Goal: Transaction & Acquisition: Purchase product/service

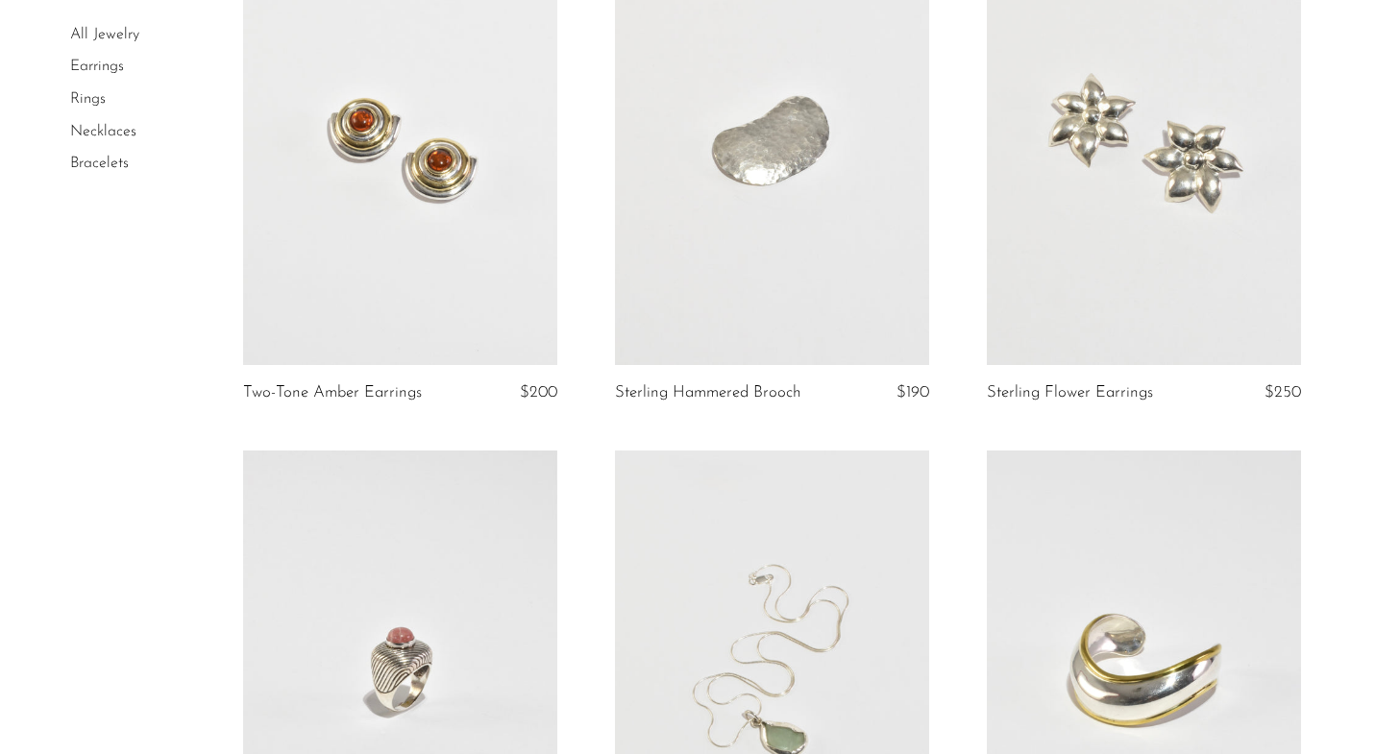
scroll to position [1036, 0]
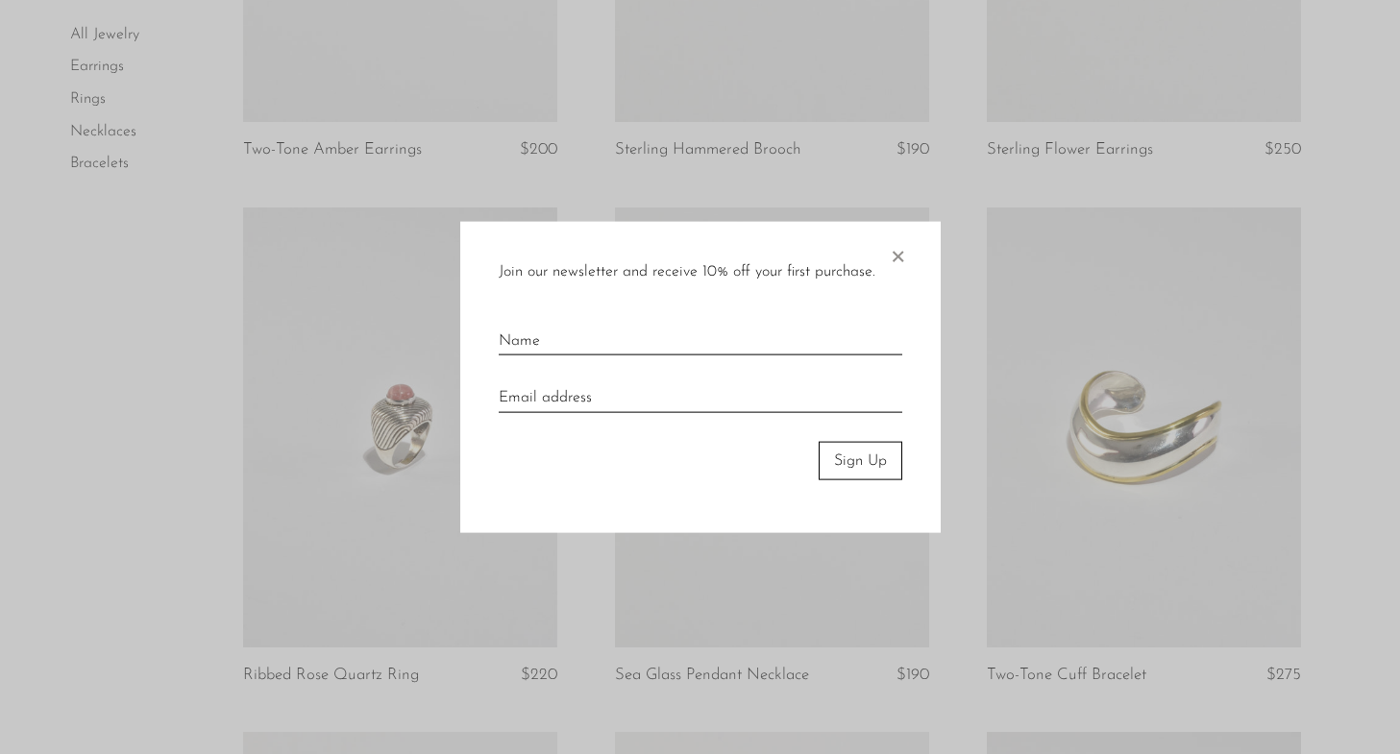
click at [901, 249] on span "×" at bounding box center [897, 251] width 19 height 61
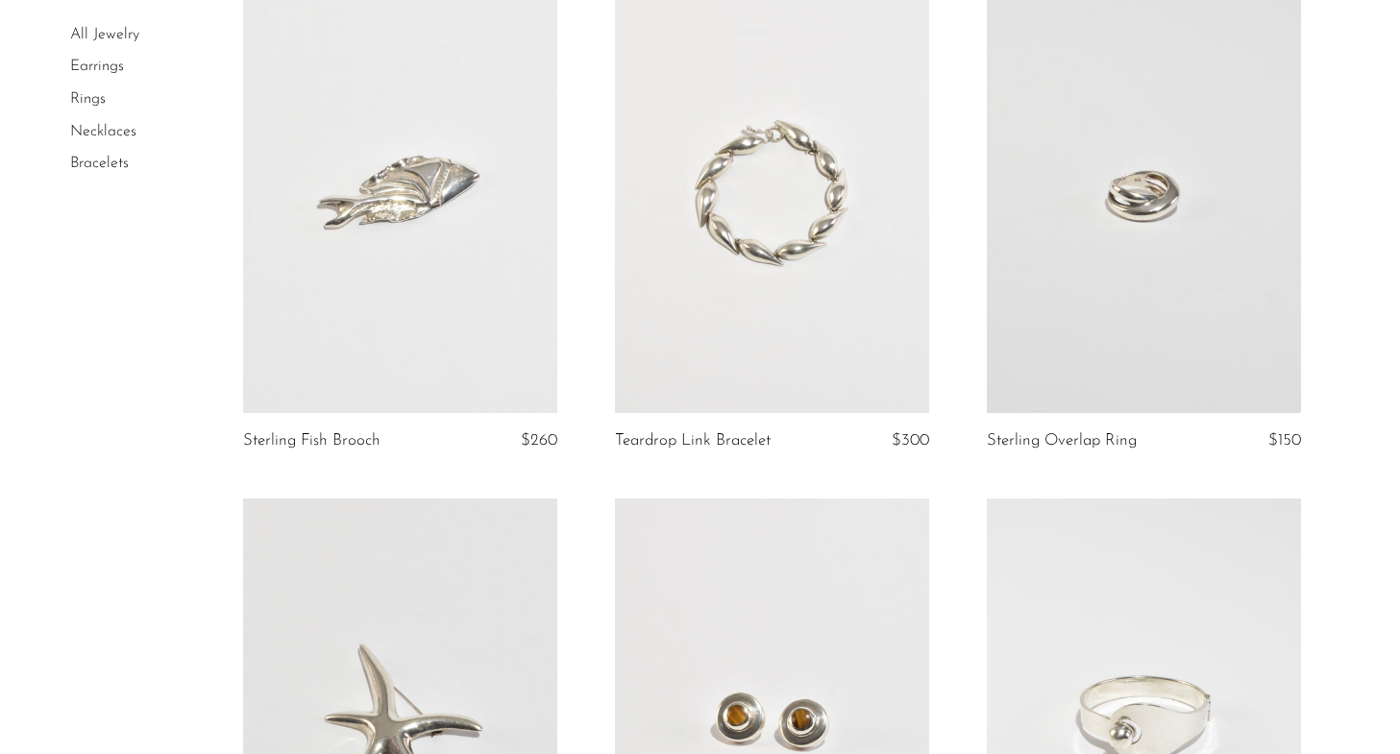
scroll to position [2176, 0]
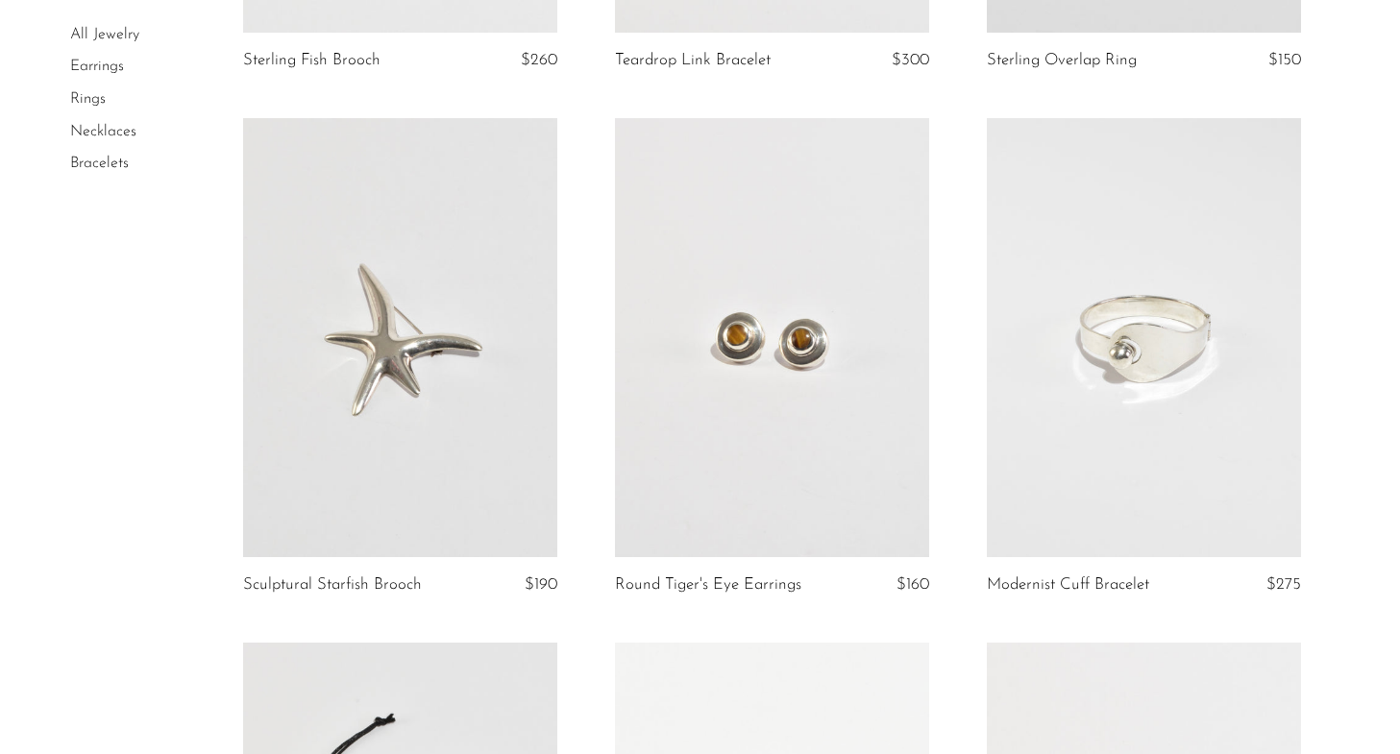
click at [379, 332] on link at bounding box center [400, 338] width 314 height 440
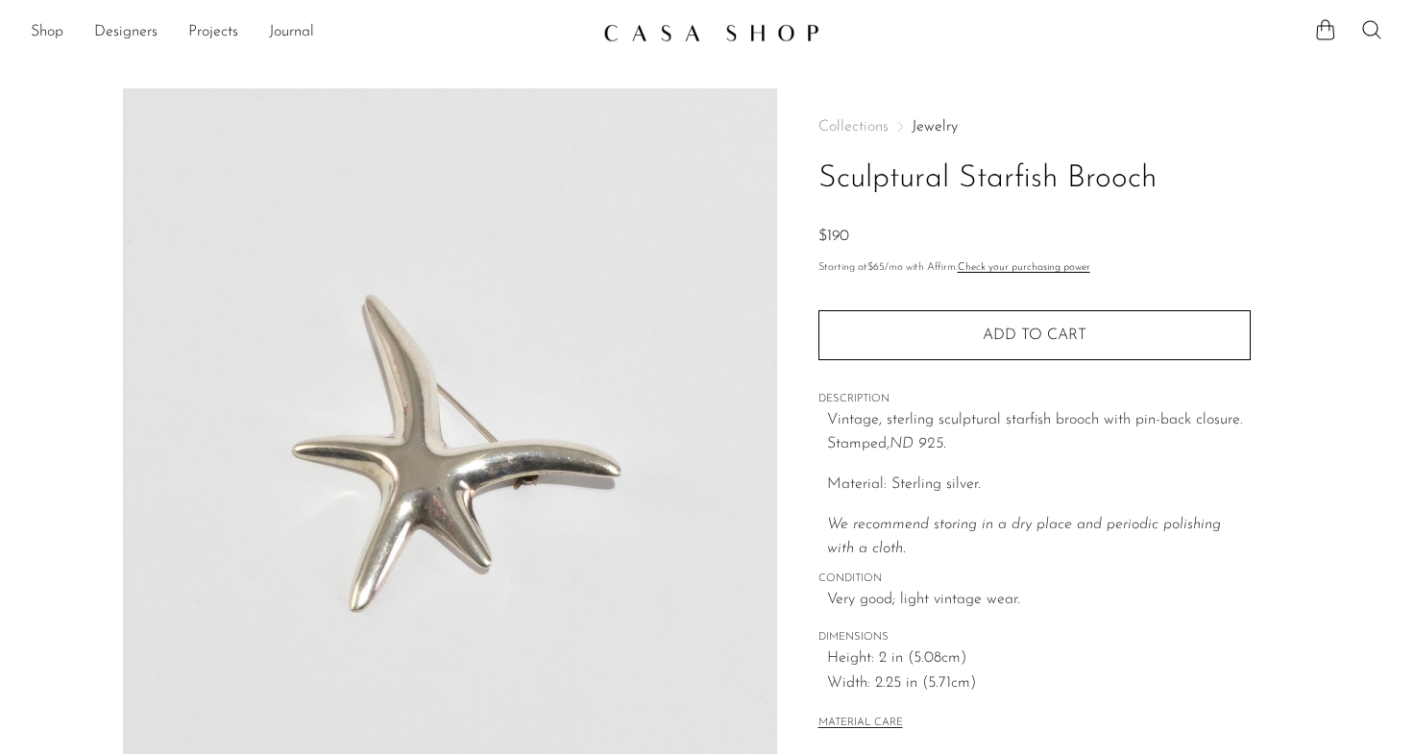
click at [6, 392] on section "Sculptural Starfish Brooch $190" at bounding box center [707, 540] width 1414 height 905
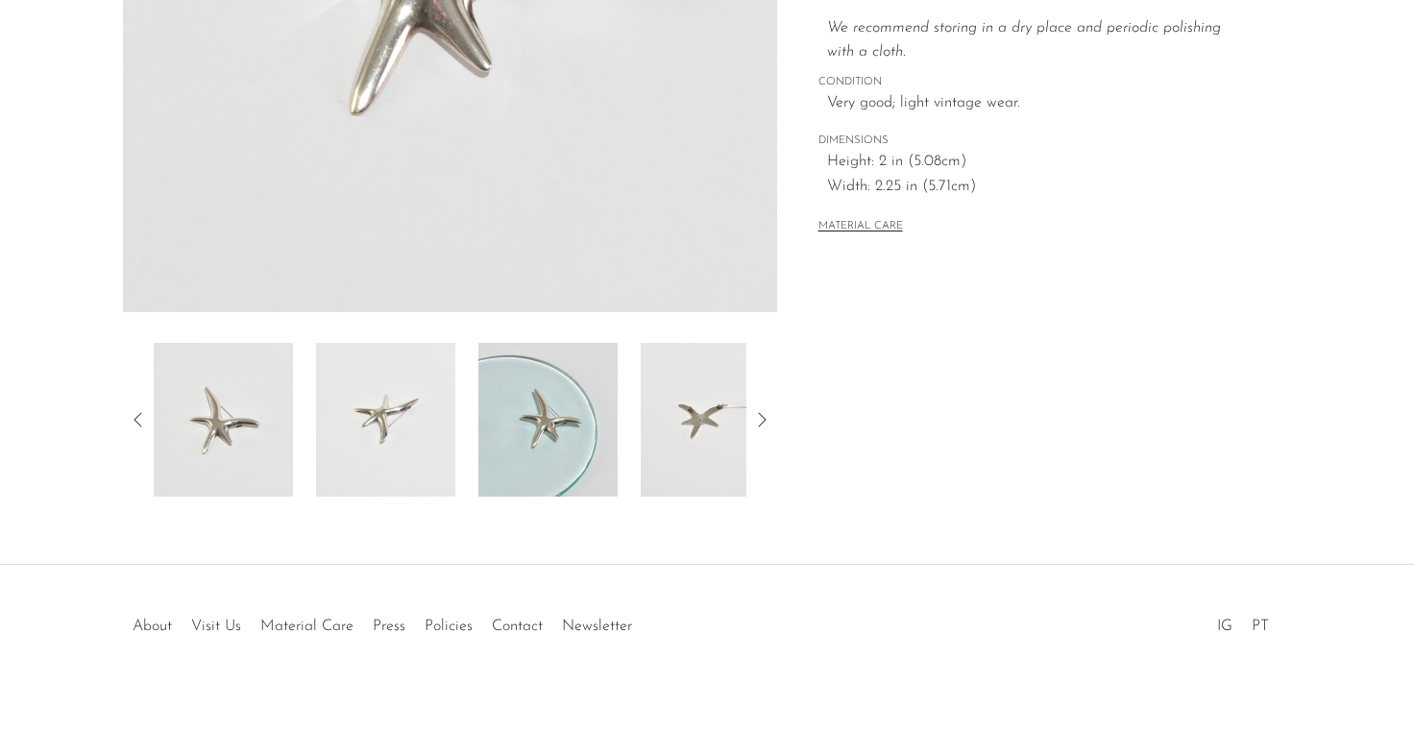
scroll to position [495, 0]
click at [756, 427] on icon at bounding box center [761, 421] width 23 height 23
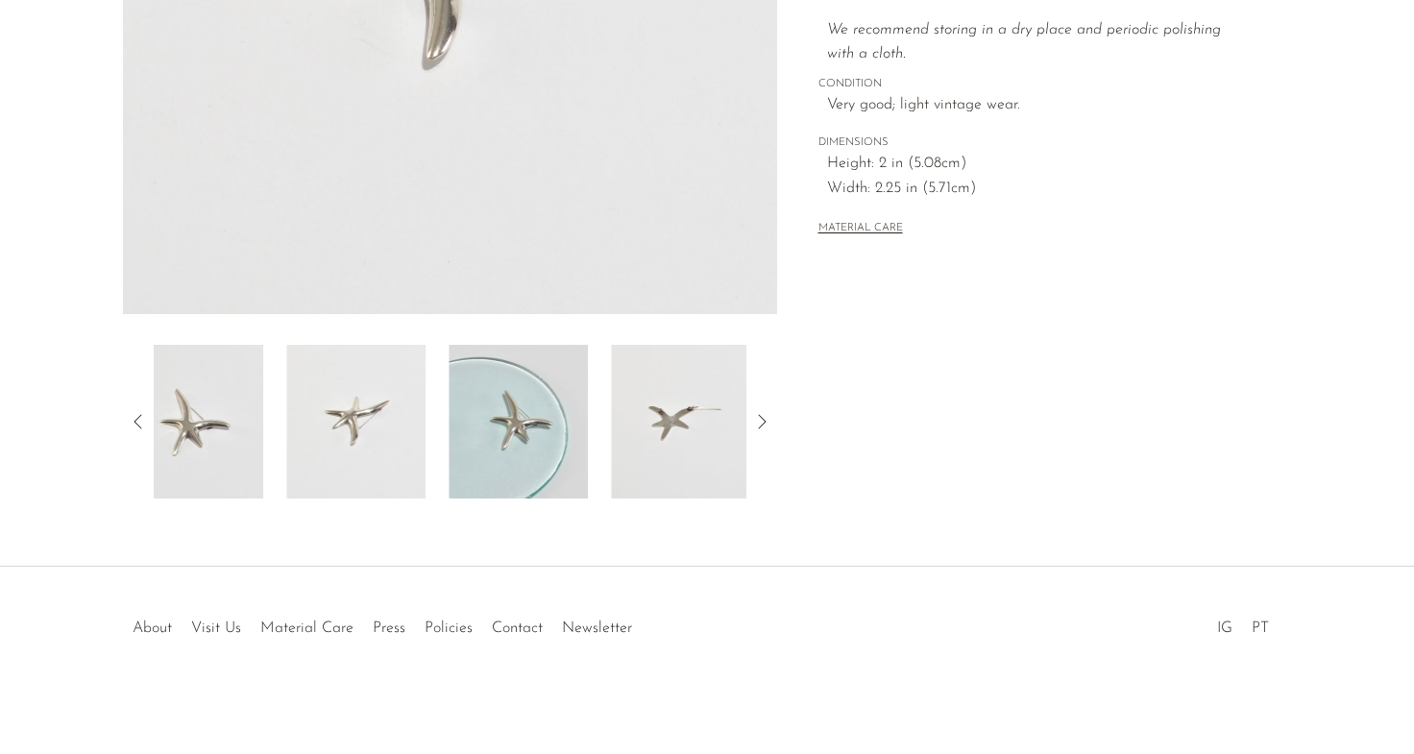
click at [756, 427] on icon at bounding box center [761, 421] width 23 height 23
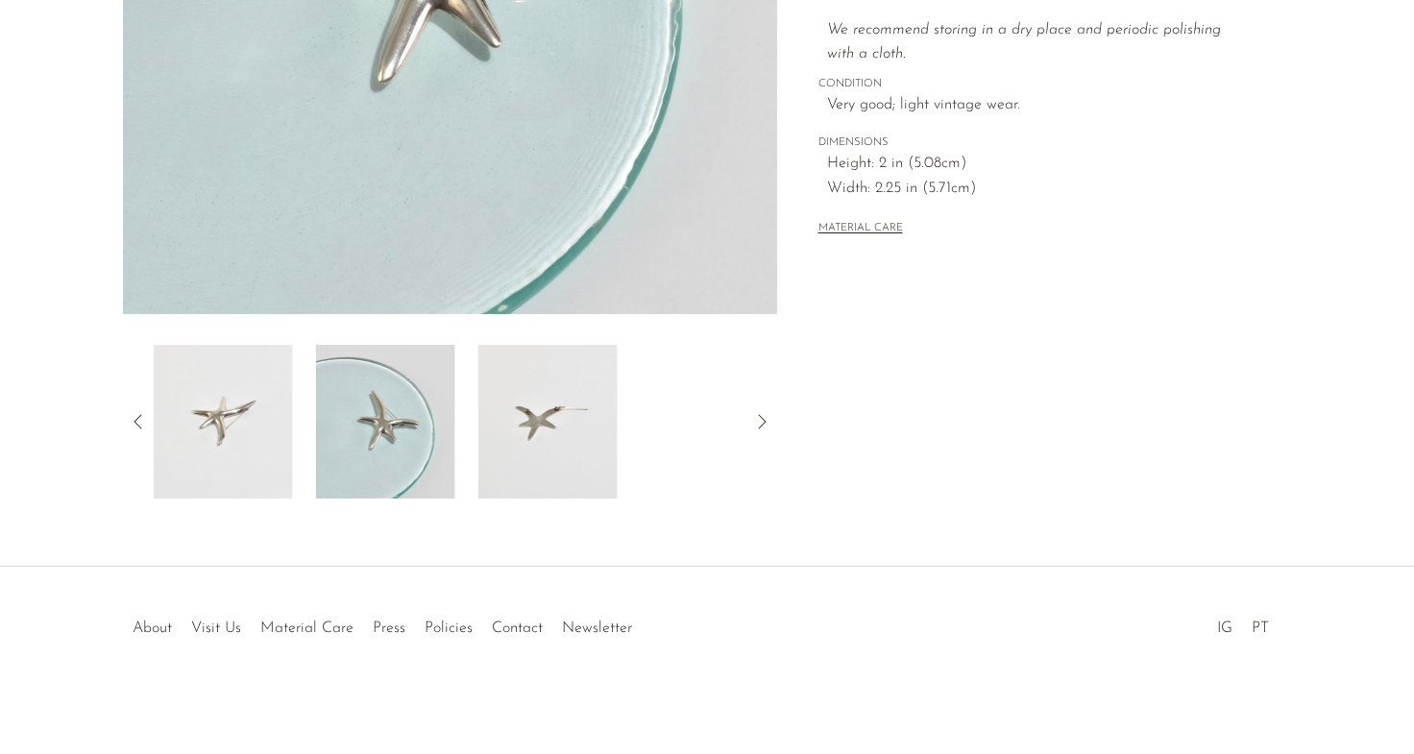
click at [756, 427] on icon at bounding box center [761, 421] width 23 height 23
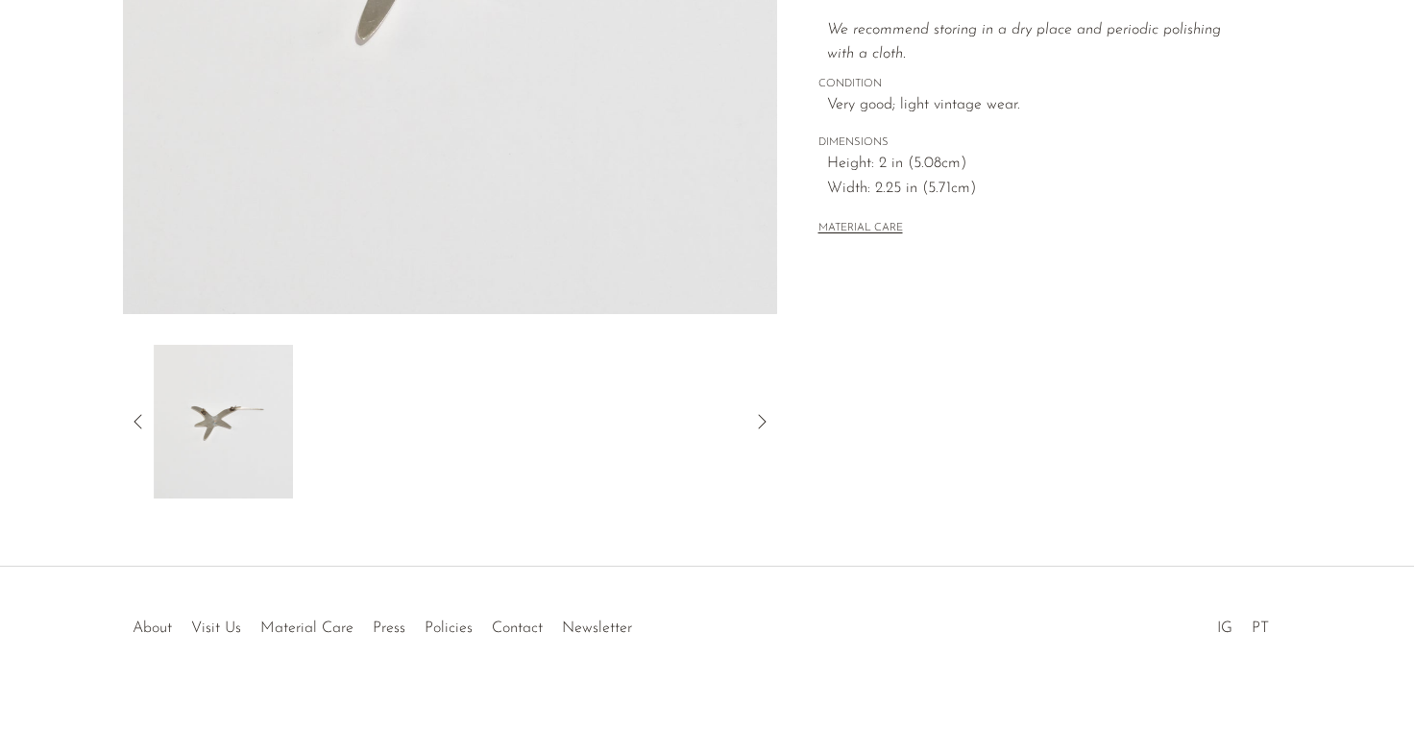
click at [756, 427] on icon at bounding box center [761, 421] width 23 height 23
click at [756, 426] on icon at bounding box center [761, 421] width 23 height 23
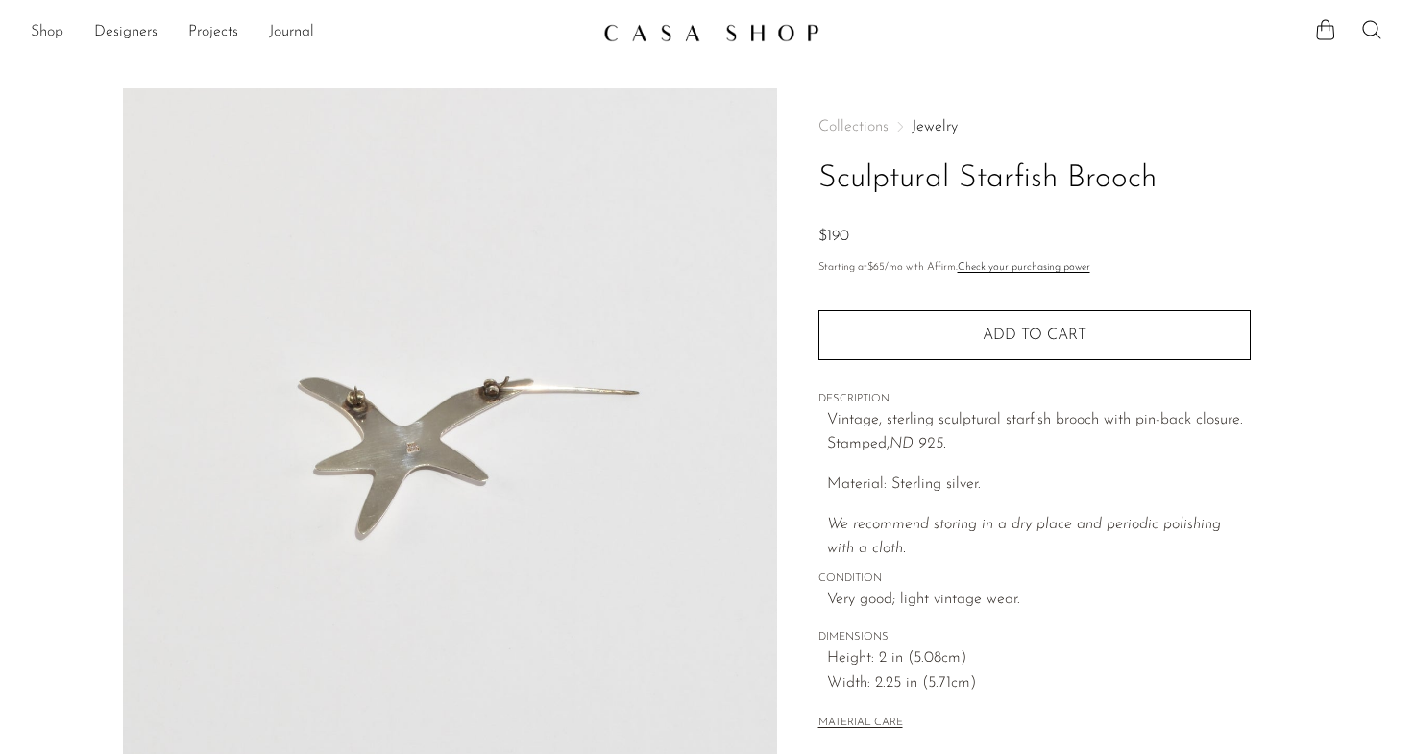
click at [49, 31] on link "Shop" at bounding box center [47, 32] width 33 height 25
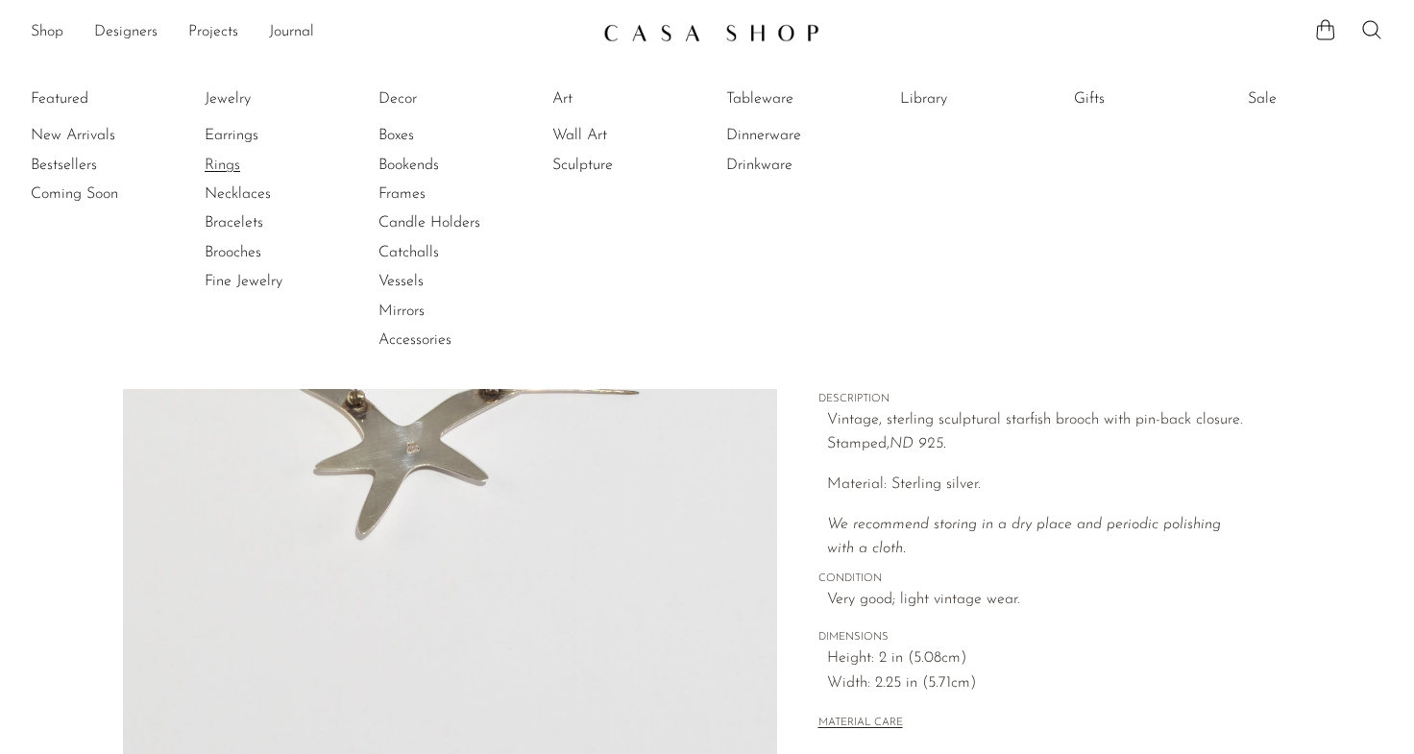
click at [213, 173] on link "Rings" at bounding box center [277, 165] width 144 height 21
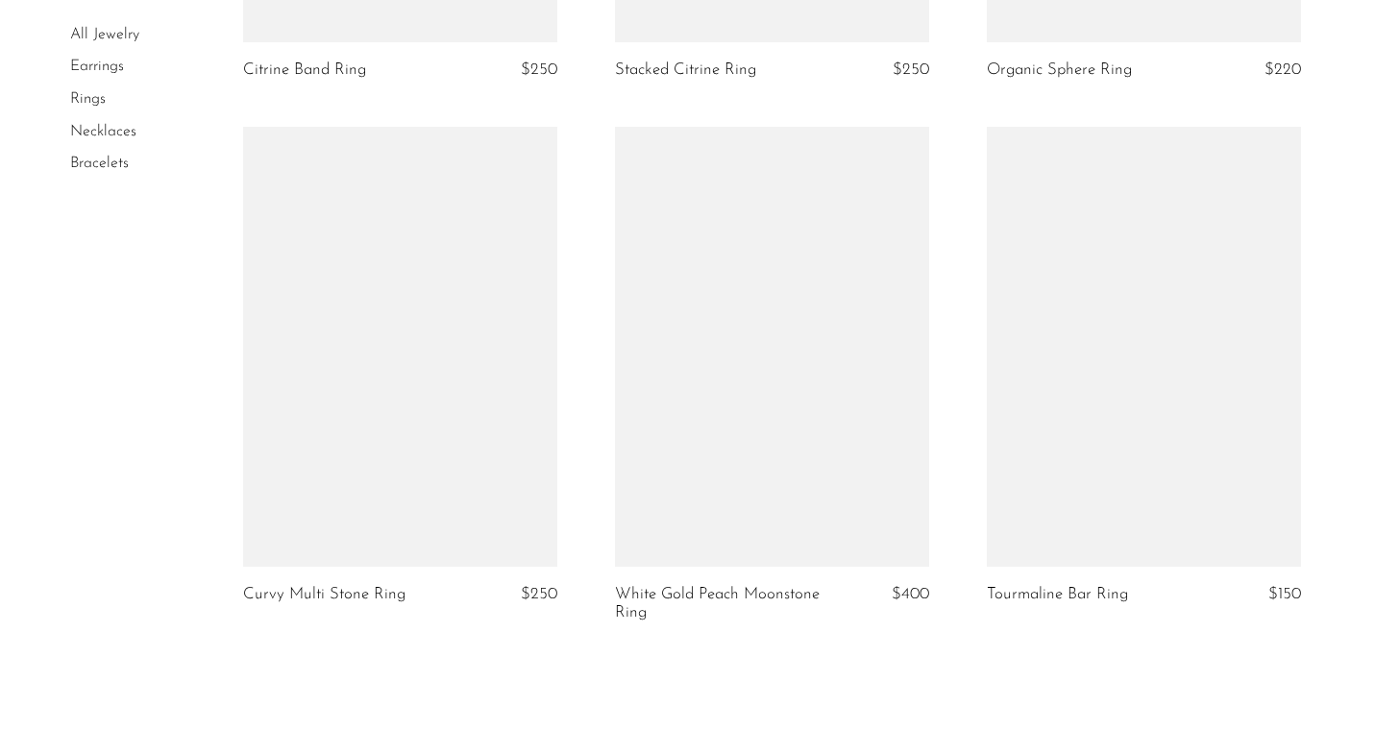
scroll to position [4995, 0]
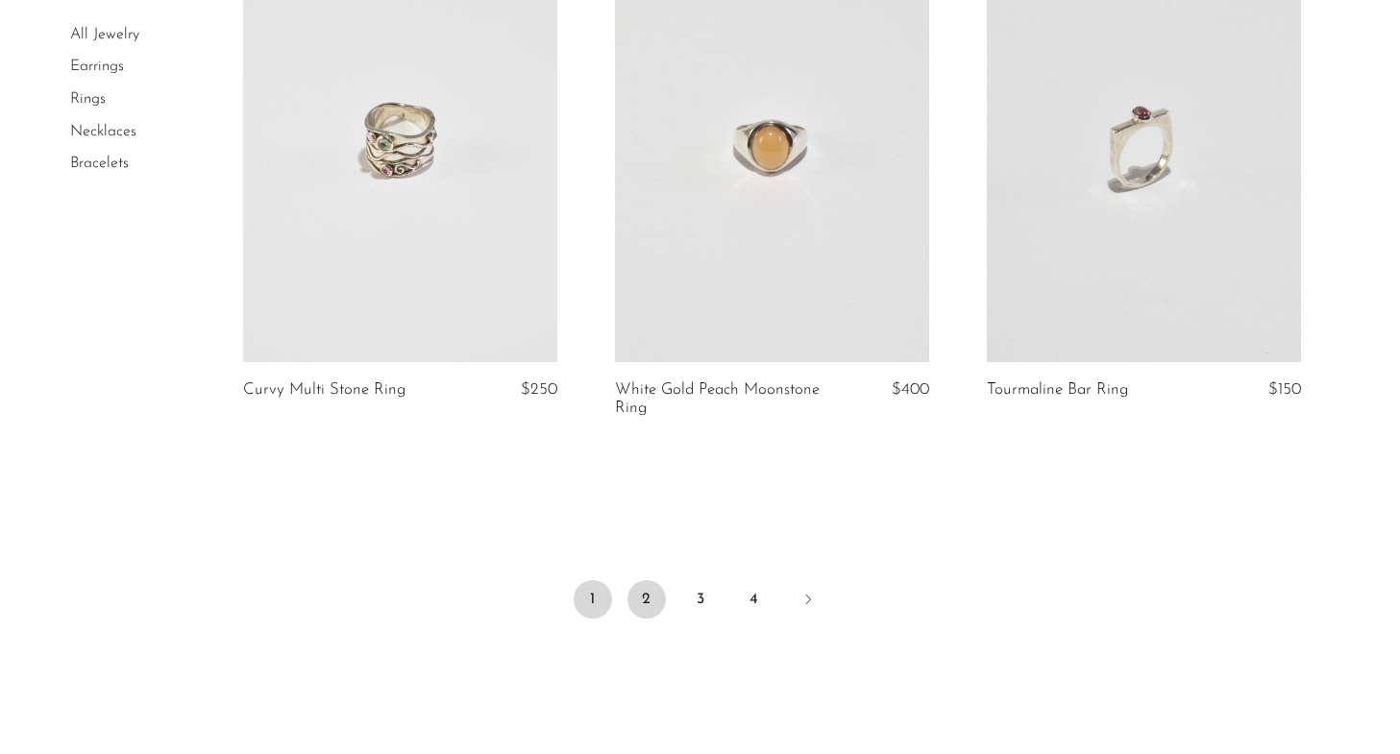
click at [639, 596] on link "2" at bounding box center [646, 599] width 38 height 38
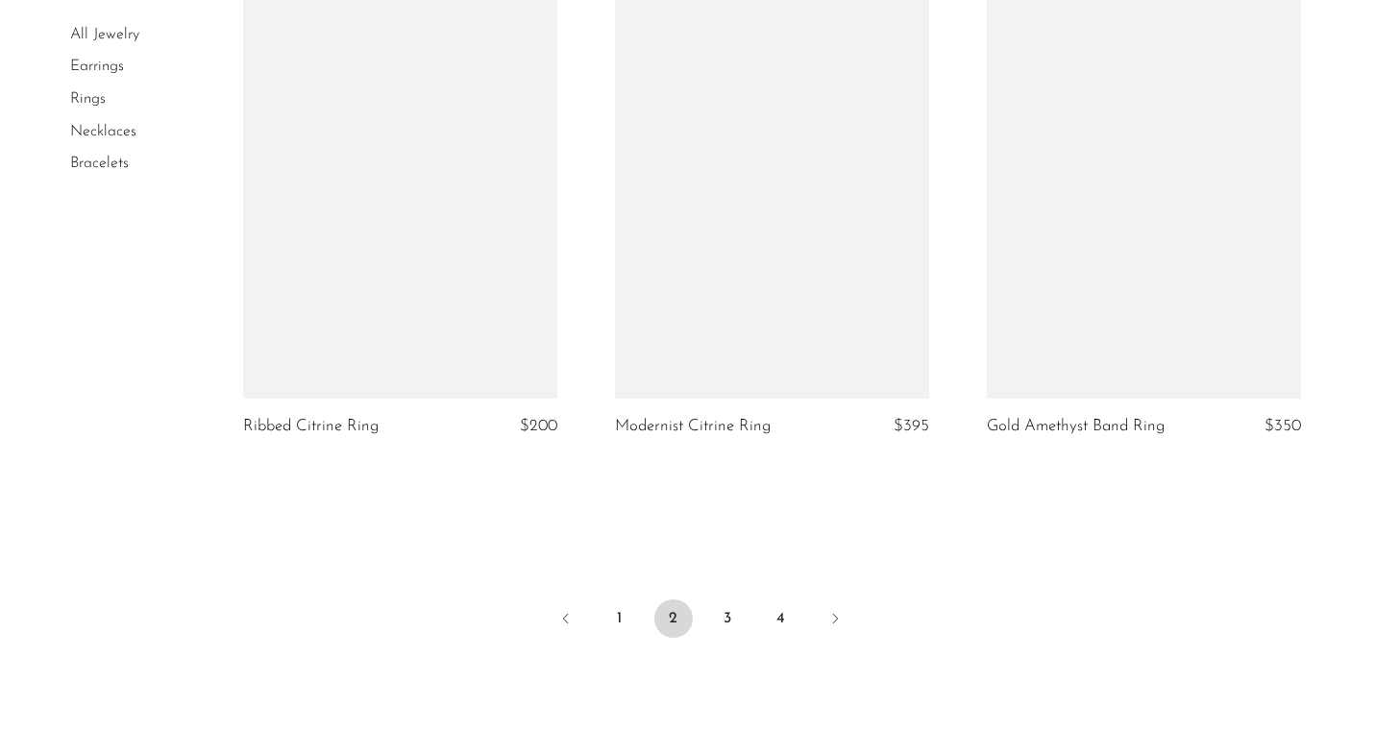
scroll to position [5491, 0]
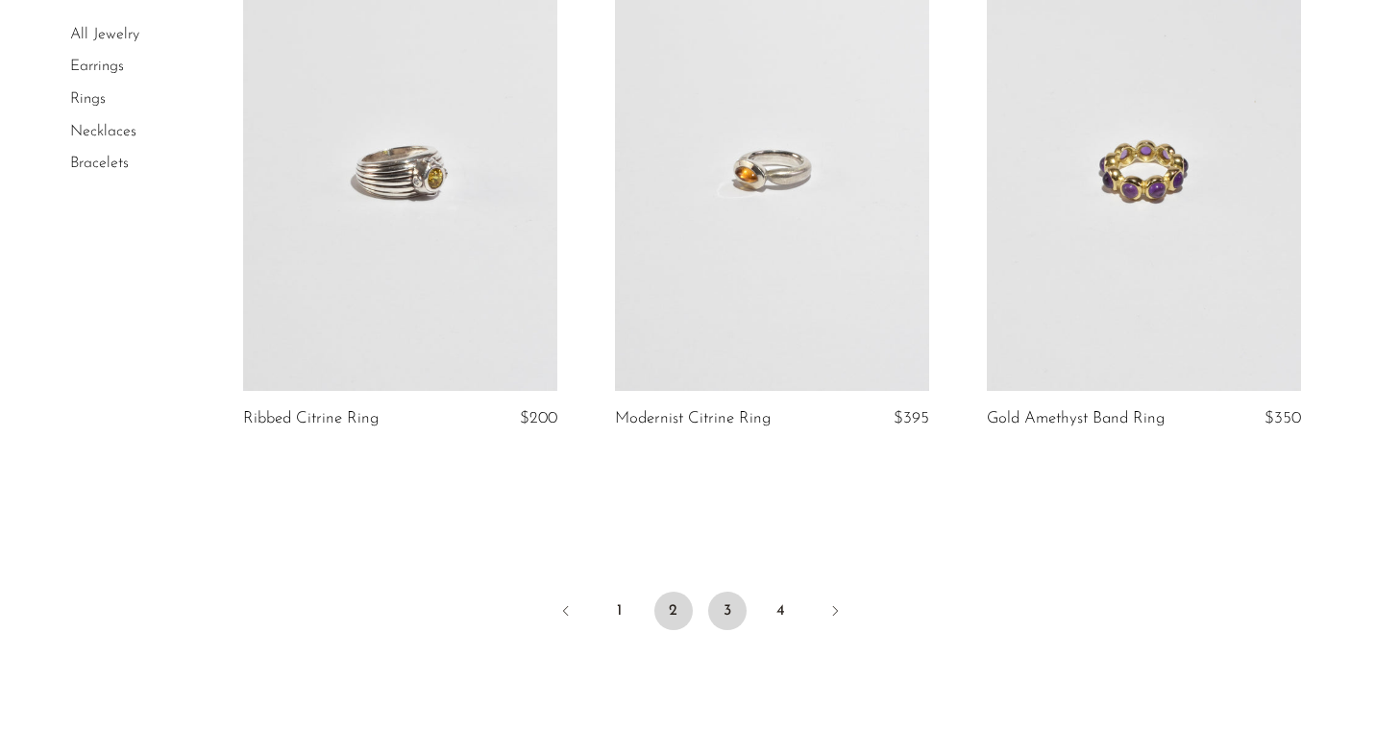
click at [722, 593] on link "3" at bounding box center [727, 611] width 38 height 38
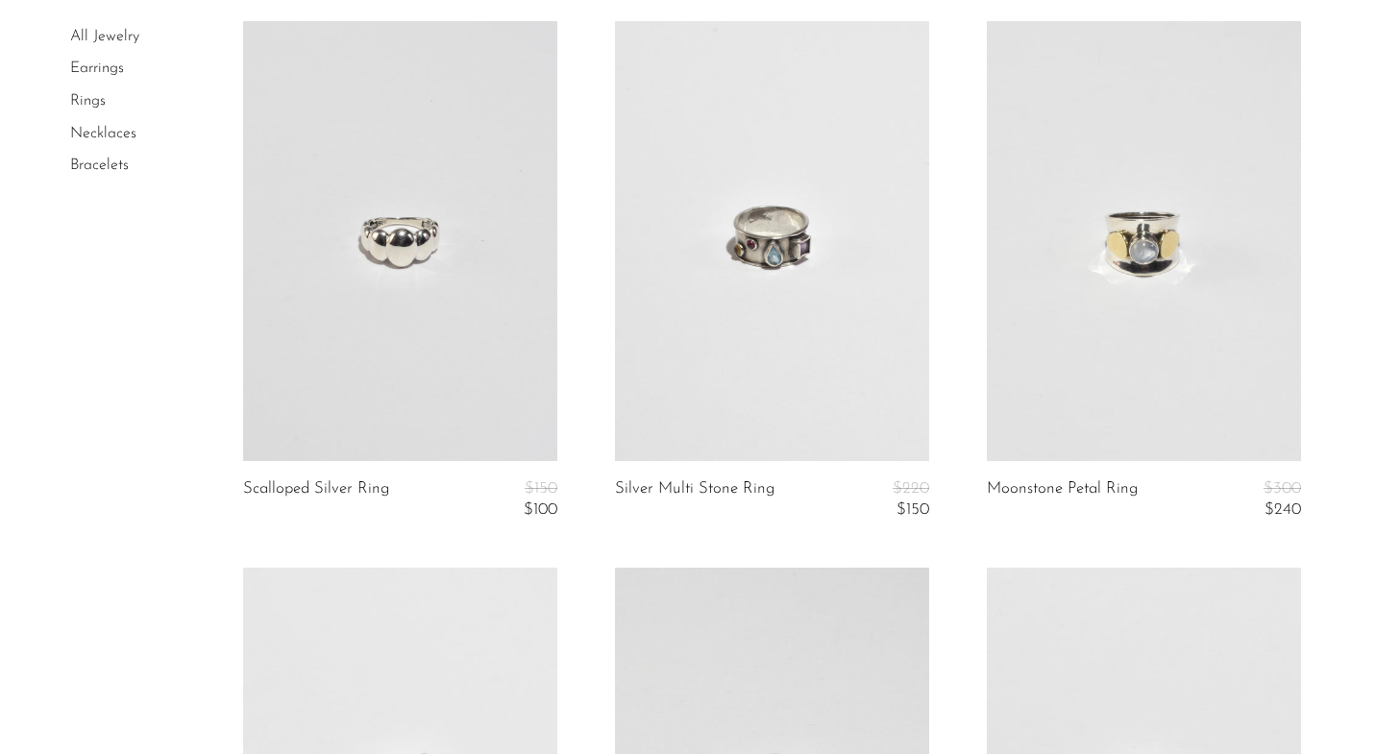
scroll to position [76, 0]
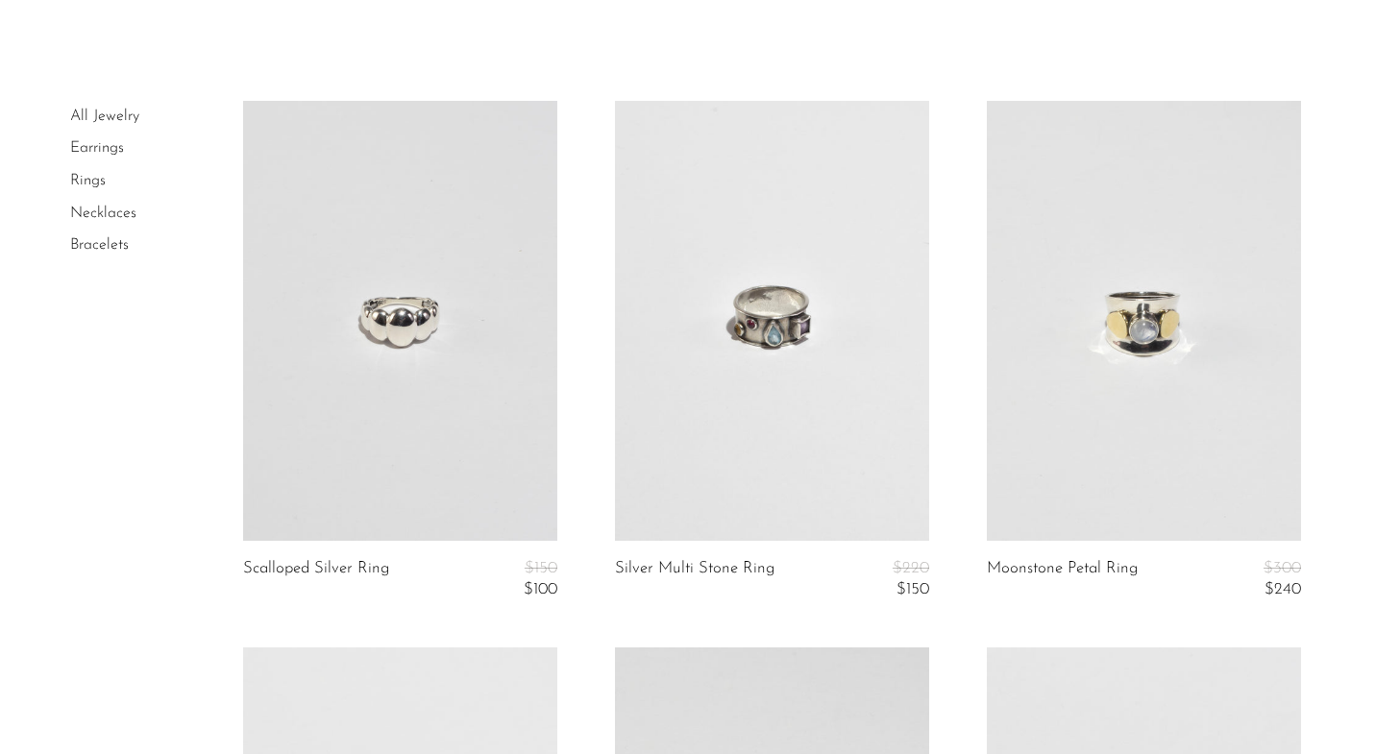
click at [1223, 526] on link at bounding box center [1144, 321] width 314 height 440
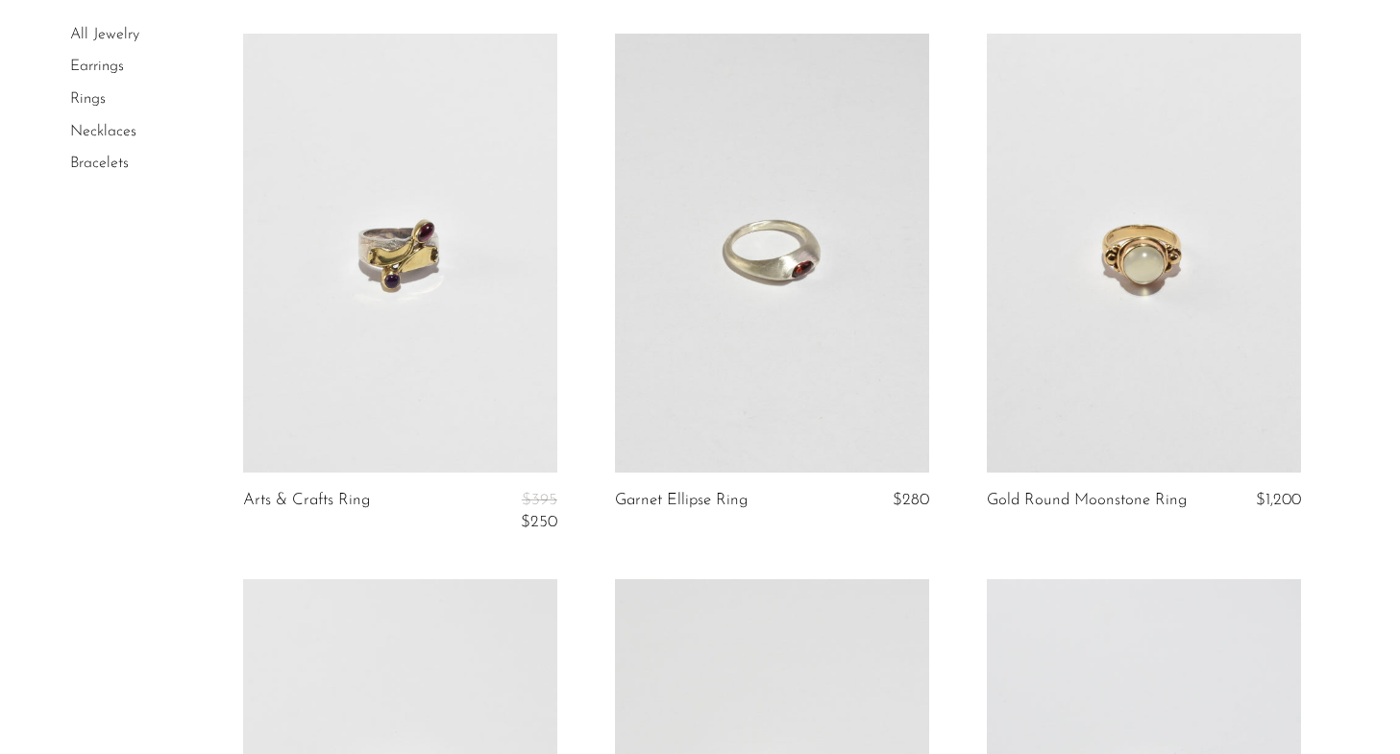
scroll to position [691, 0]
click at [423, 330] on link at bounding box center [400, 253] width 314 height 440
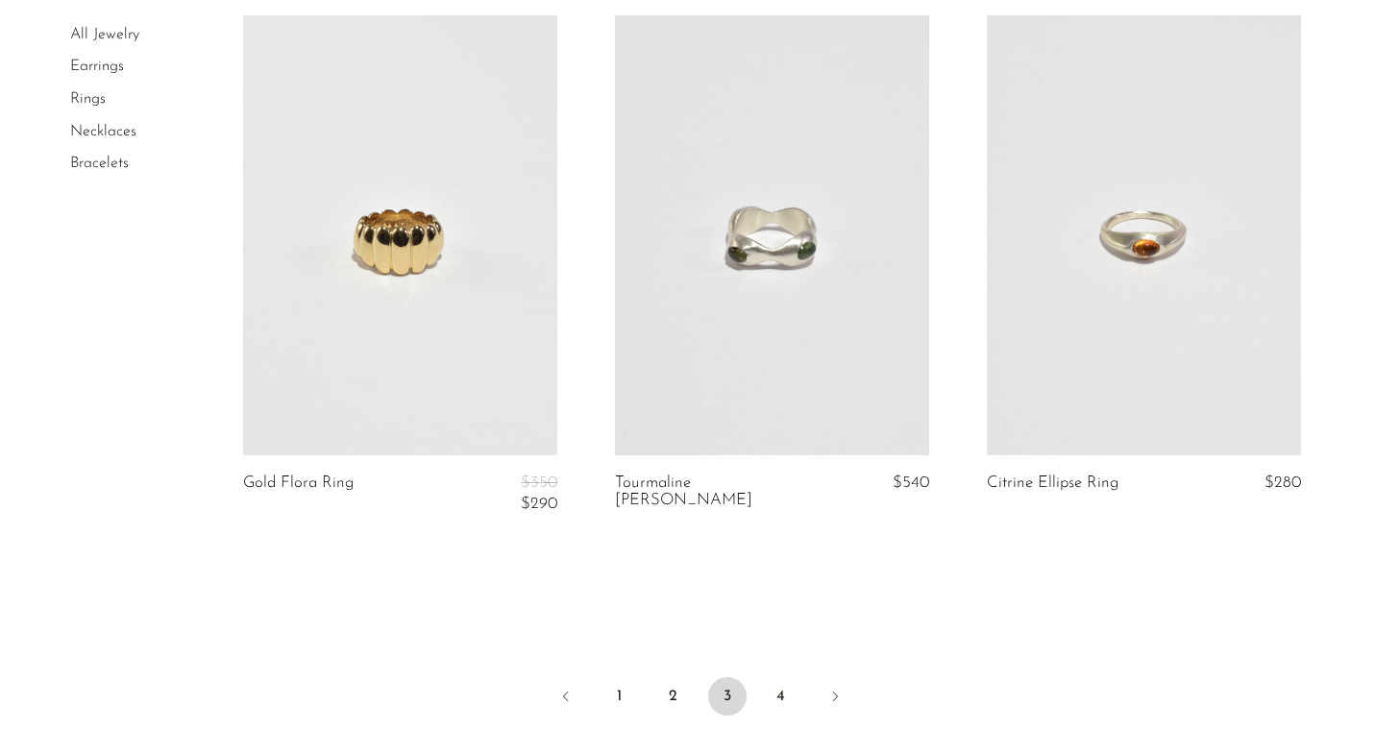
scroll to position [1828, 0]
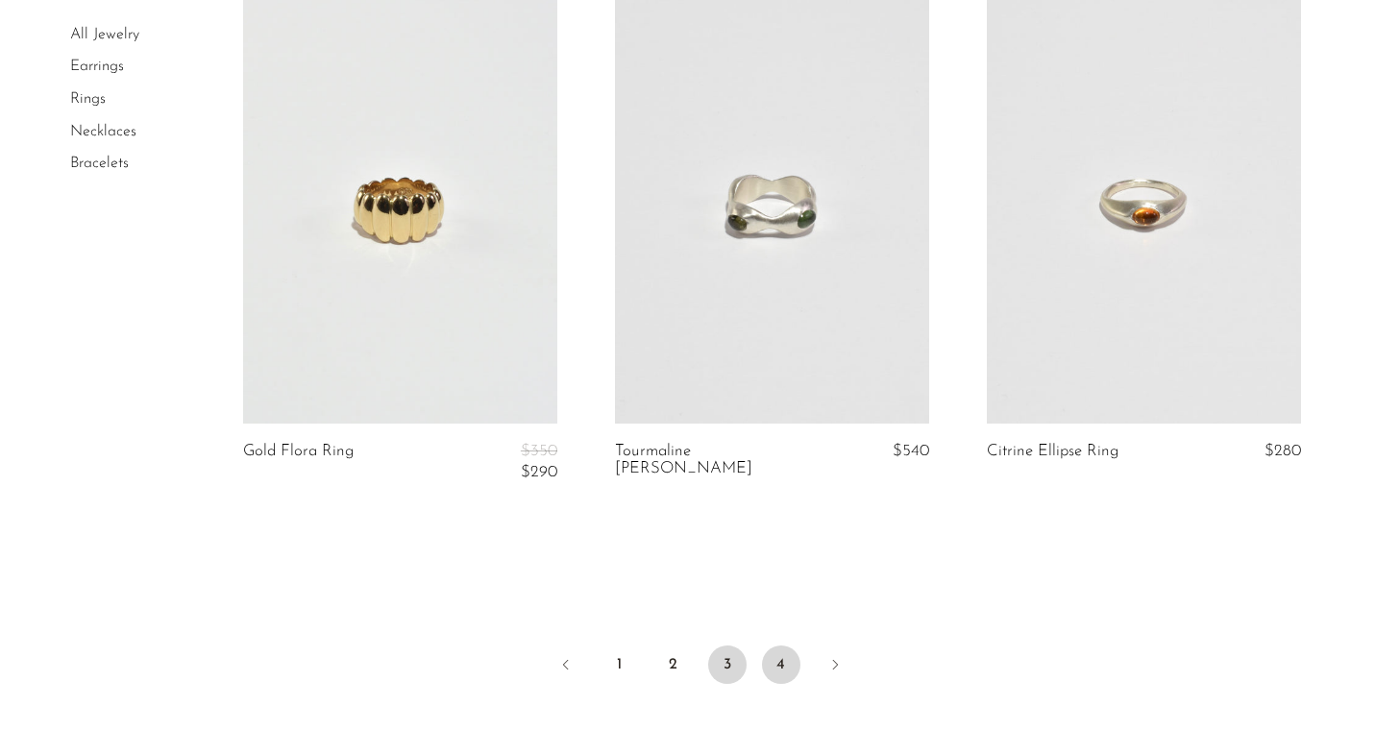
click at [784, 667] on link "4" at bounding box center [781, 665] width 38 height 38
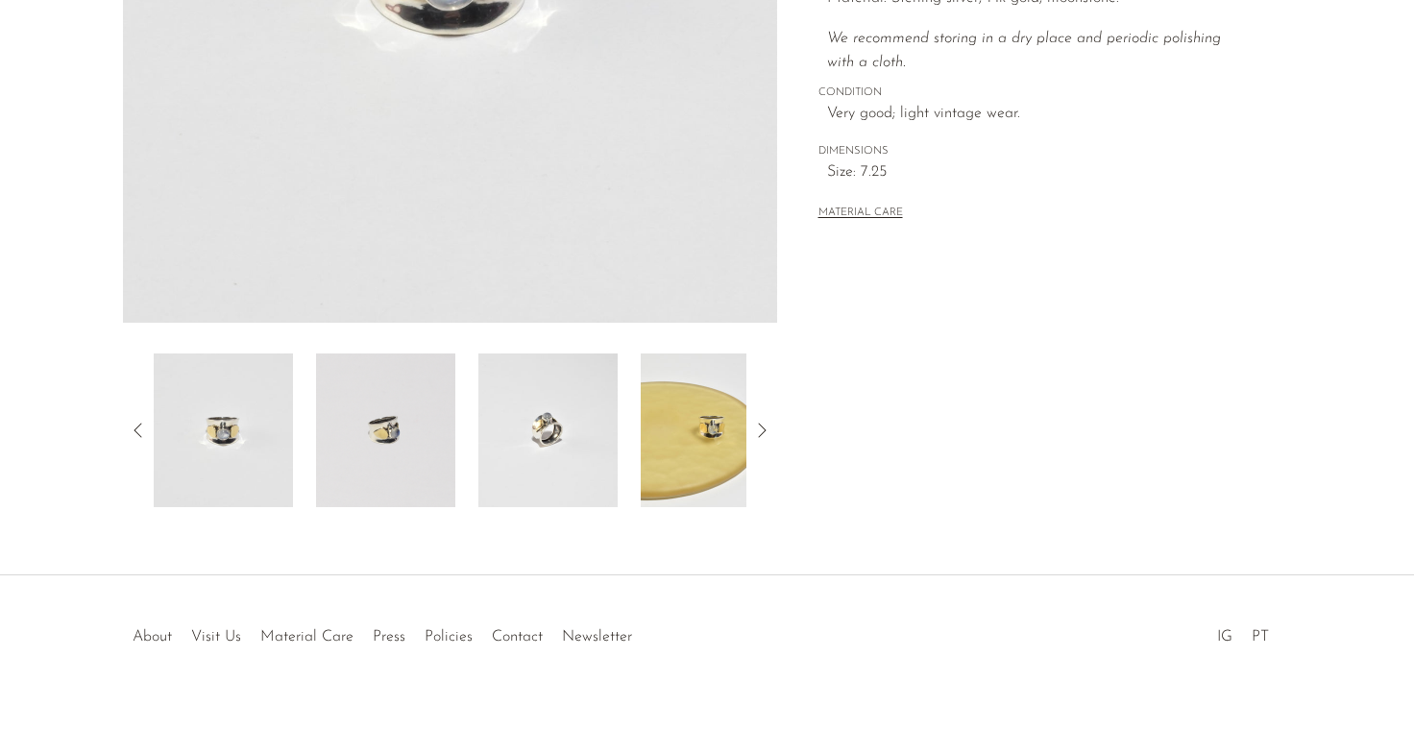
scroll to position [487, 0]
click at [516, 414] on img at bounding box center [547, 430] width 139 height 154
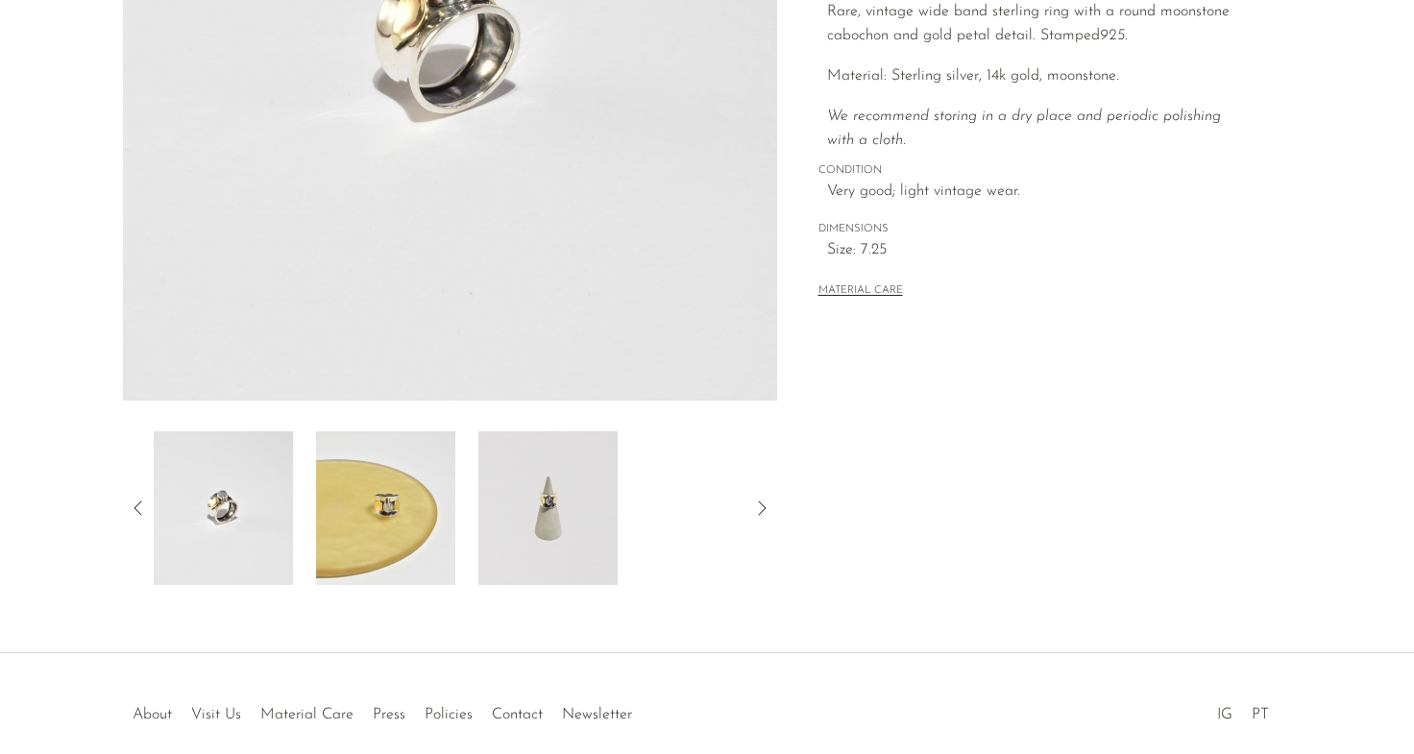
scroll to position [407, 0]
click at [571, 552] on img at bounding box center [547, 509] width 139 height 154
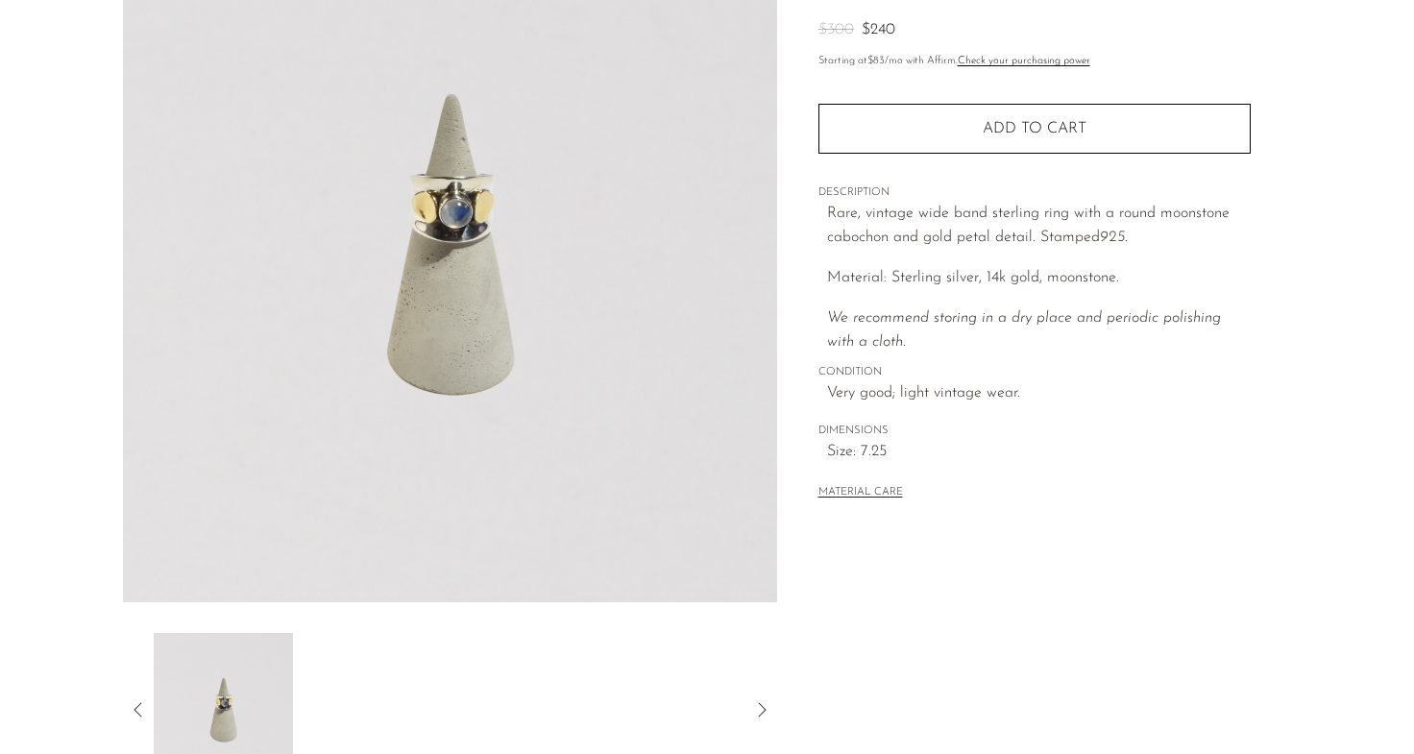
scroll to position [205, 0]
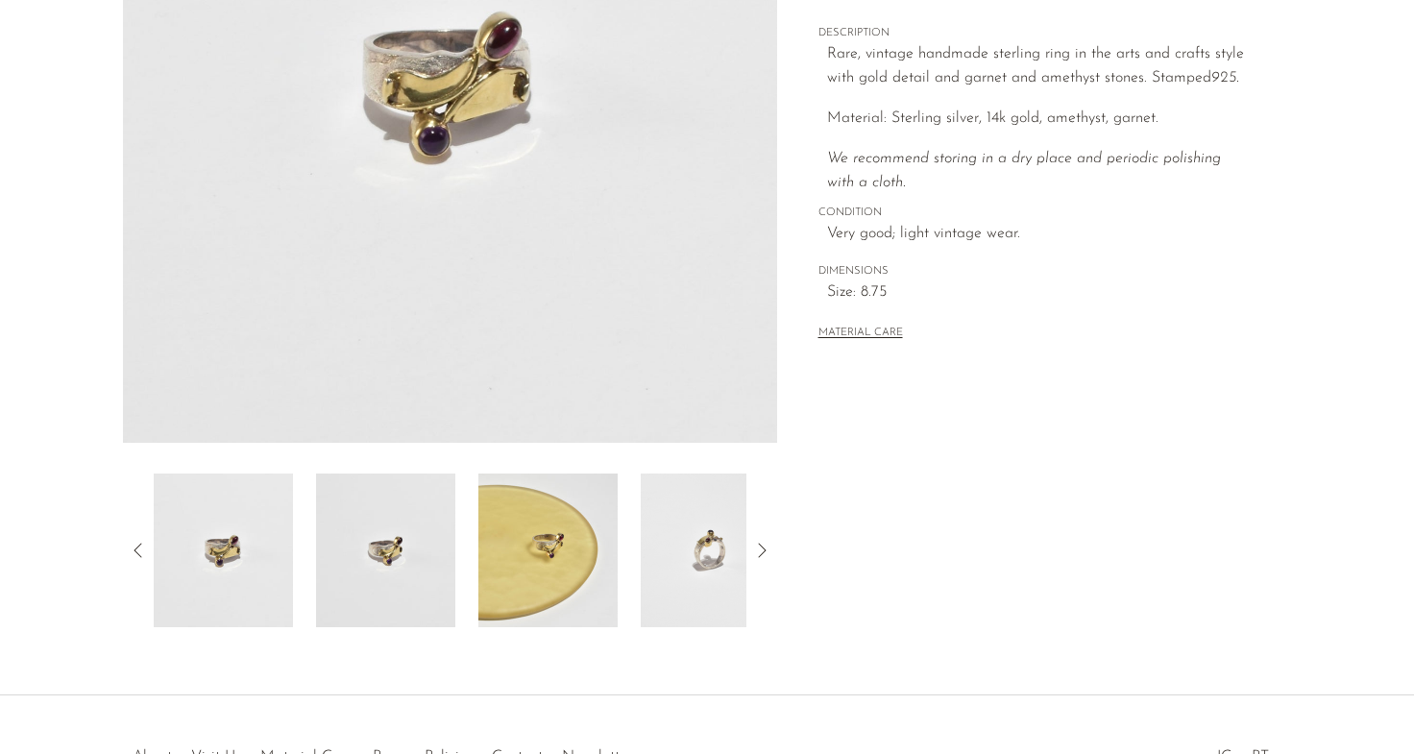
scroll to position [370, 0]
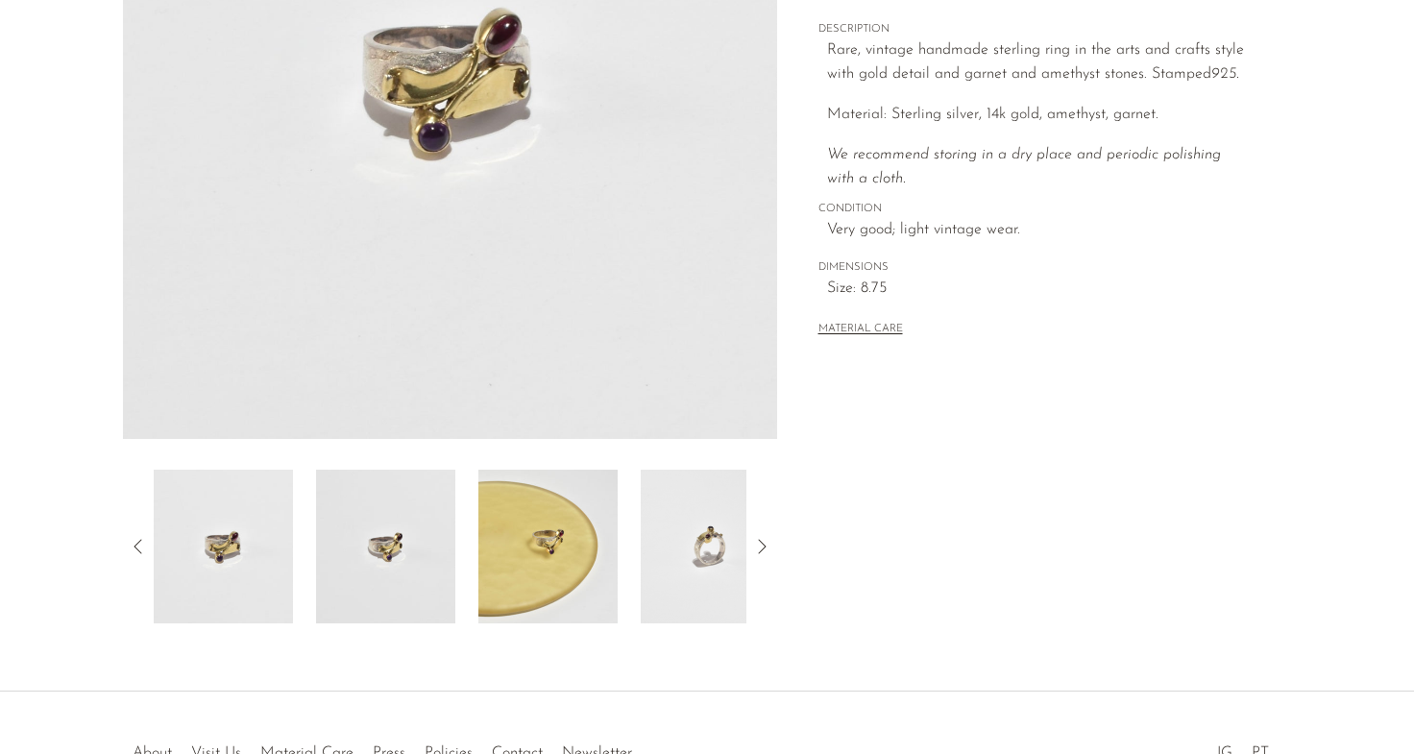
click at [574, 530] on img at bounding box center [547, 547] width 139 height 154
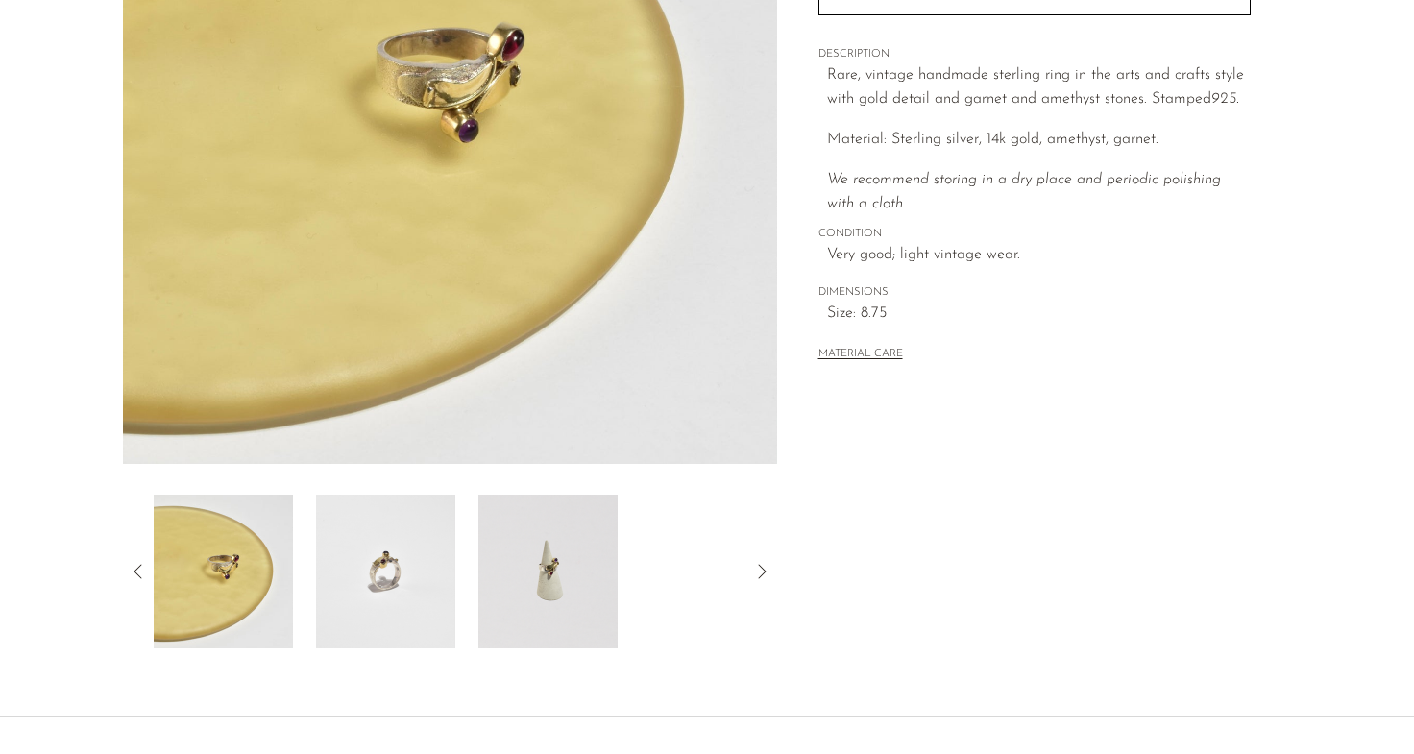
scroll to position [344, 0]
click at [659, 664] on div "Arts & Crafts Ring $395 $250" at bounding box center [707, 230] width 1414 height 973
click at [584, 568] on img at bounding box center [547, 573] width 139 height 154
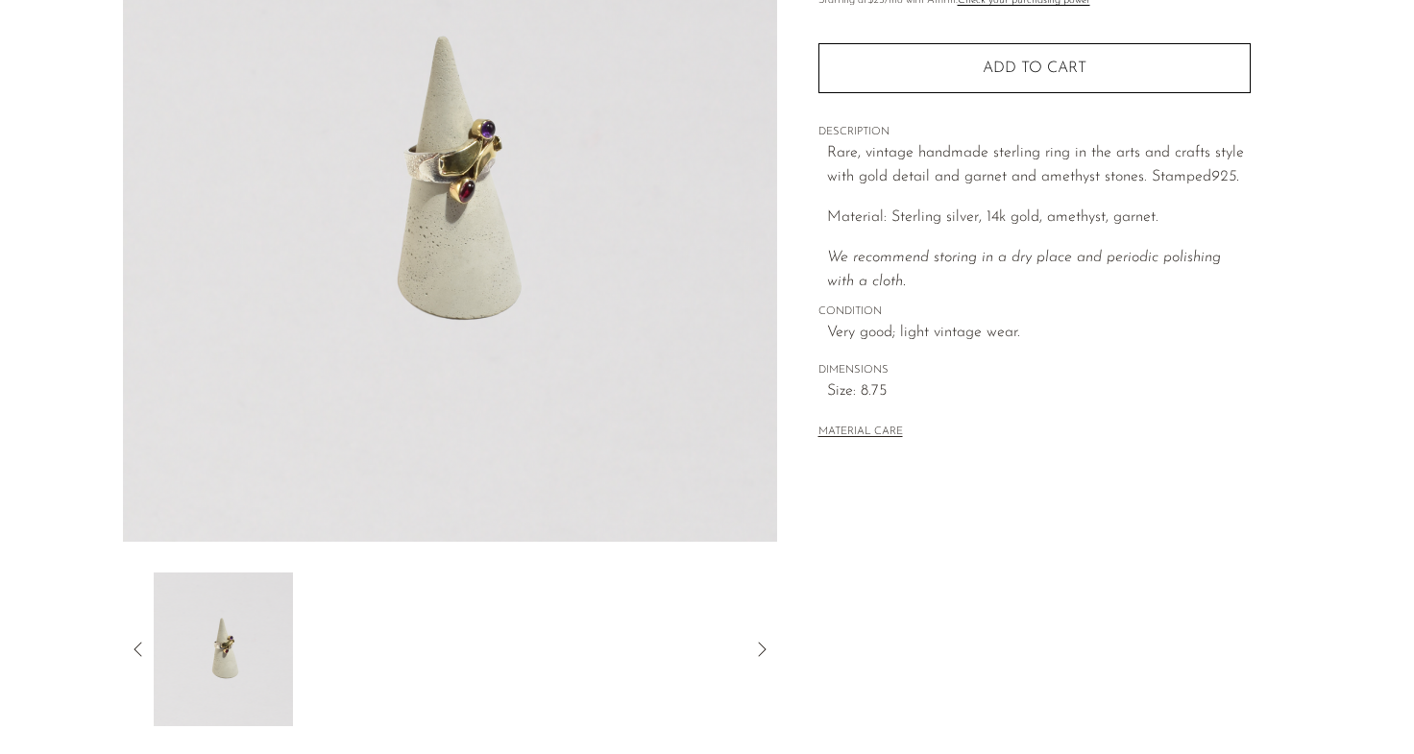
scroll to position [266, 0]
click at [136, 646] on icon at bounding box center [138, 650] width 23 height 23
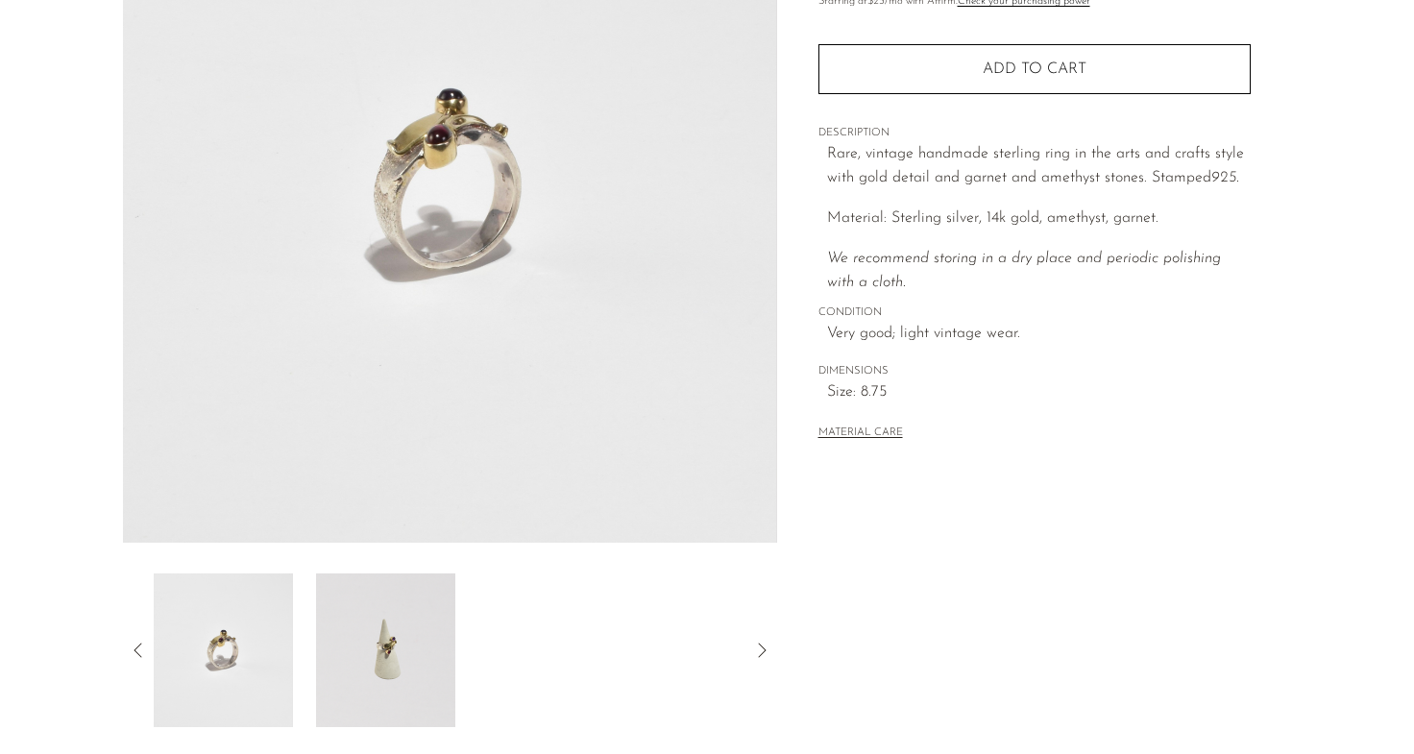
click at [136, 646] on icon at bounding box center [138, 650] width 23 height 23
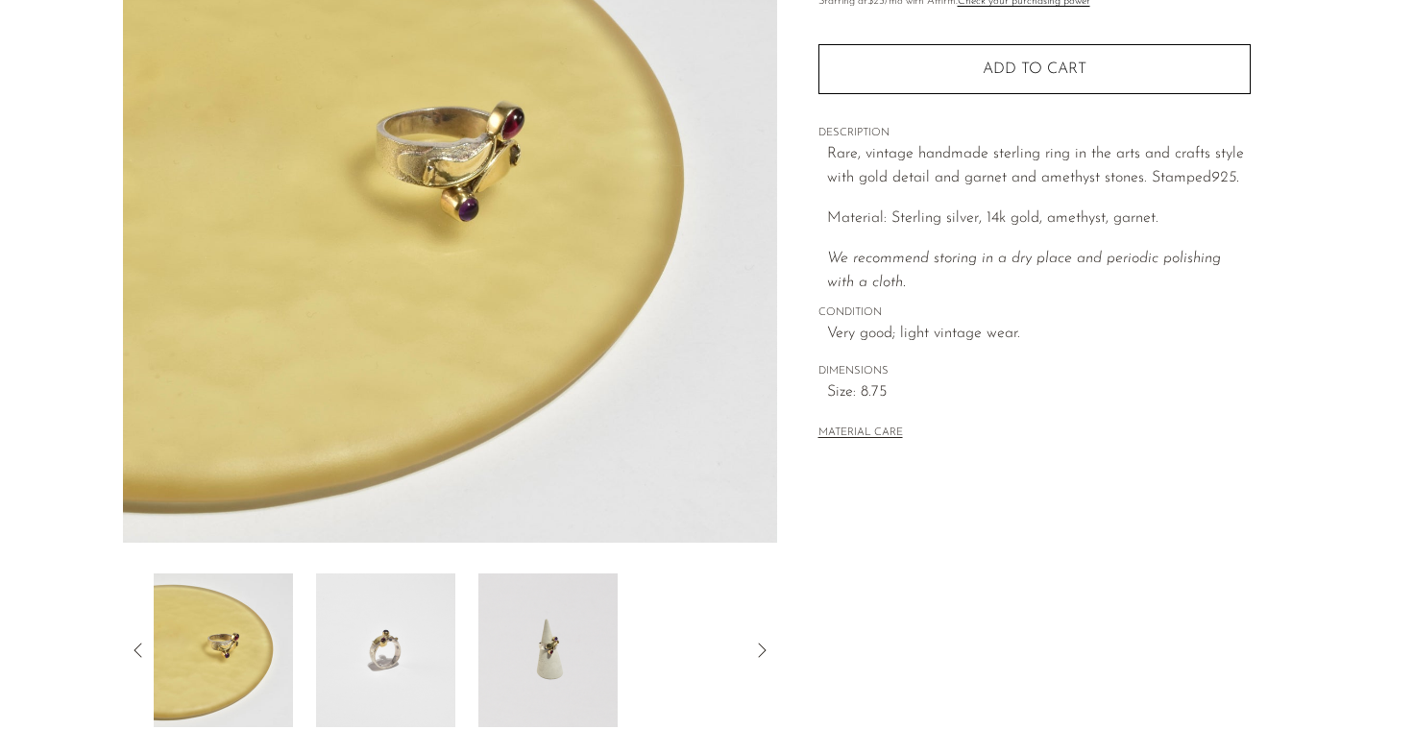
click at [136, 646] on icon at bounding box center [138, 650] width 23 height 23
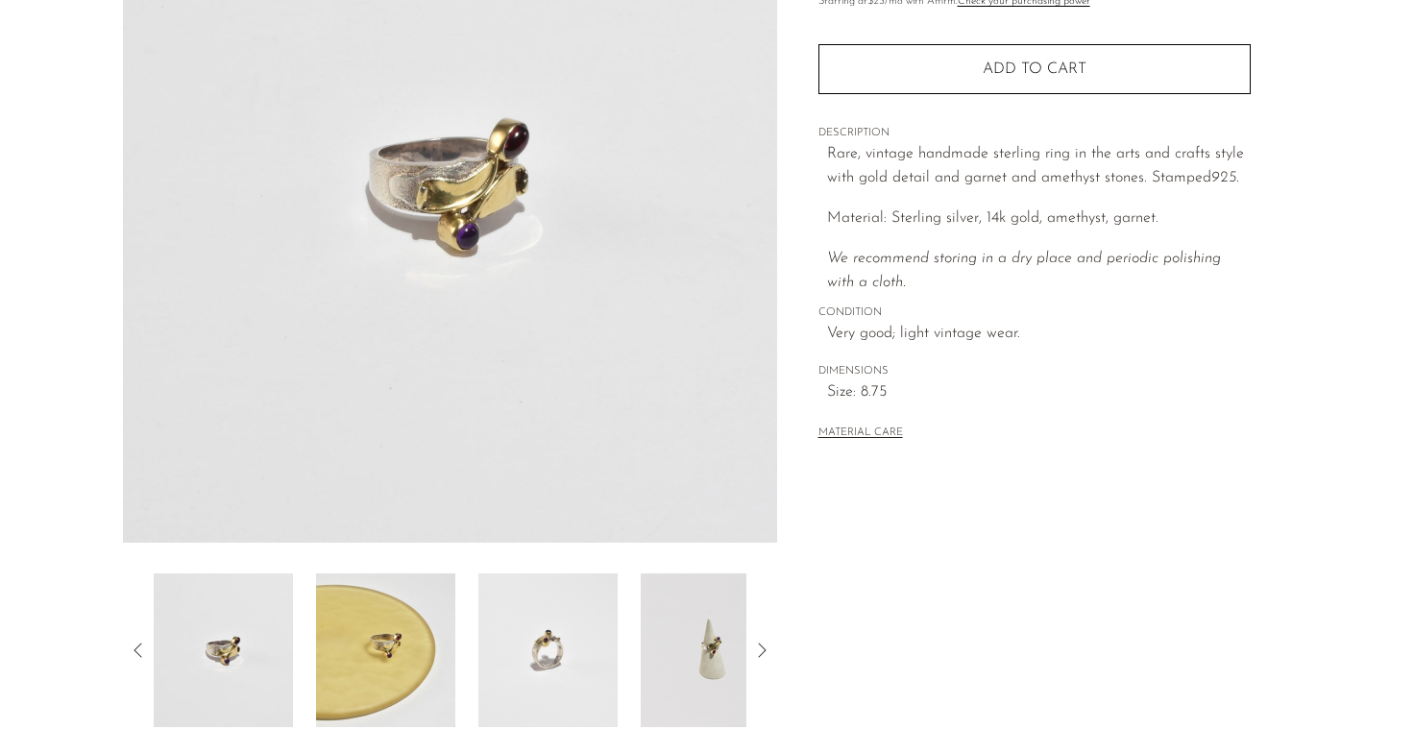
click at [137, 646] on icon at bounding box center [138, 650] width 8 height 14
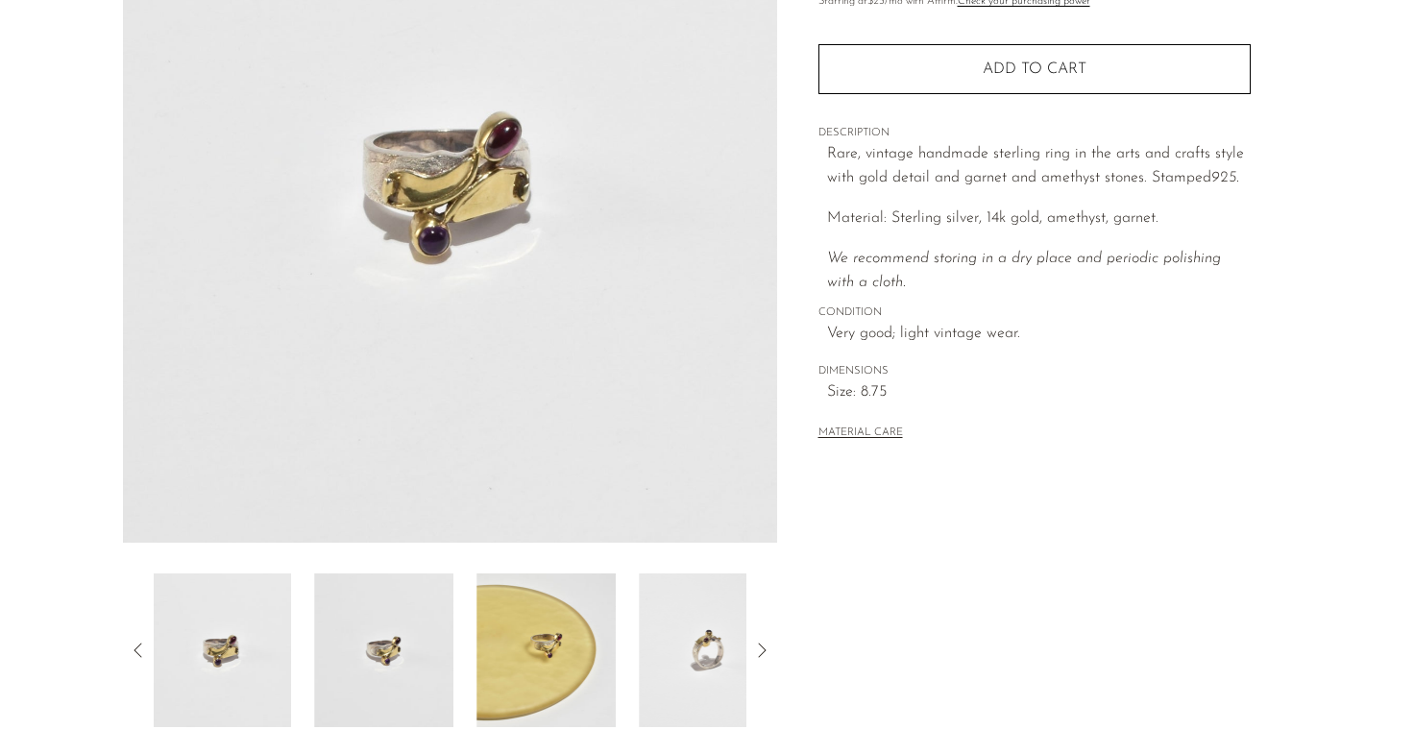
click at [137, 646] on icon at bounding box center [138, 650] width 8 height 14
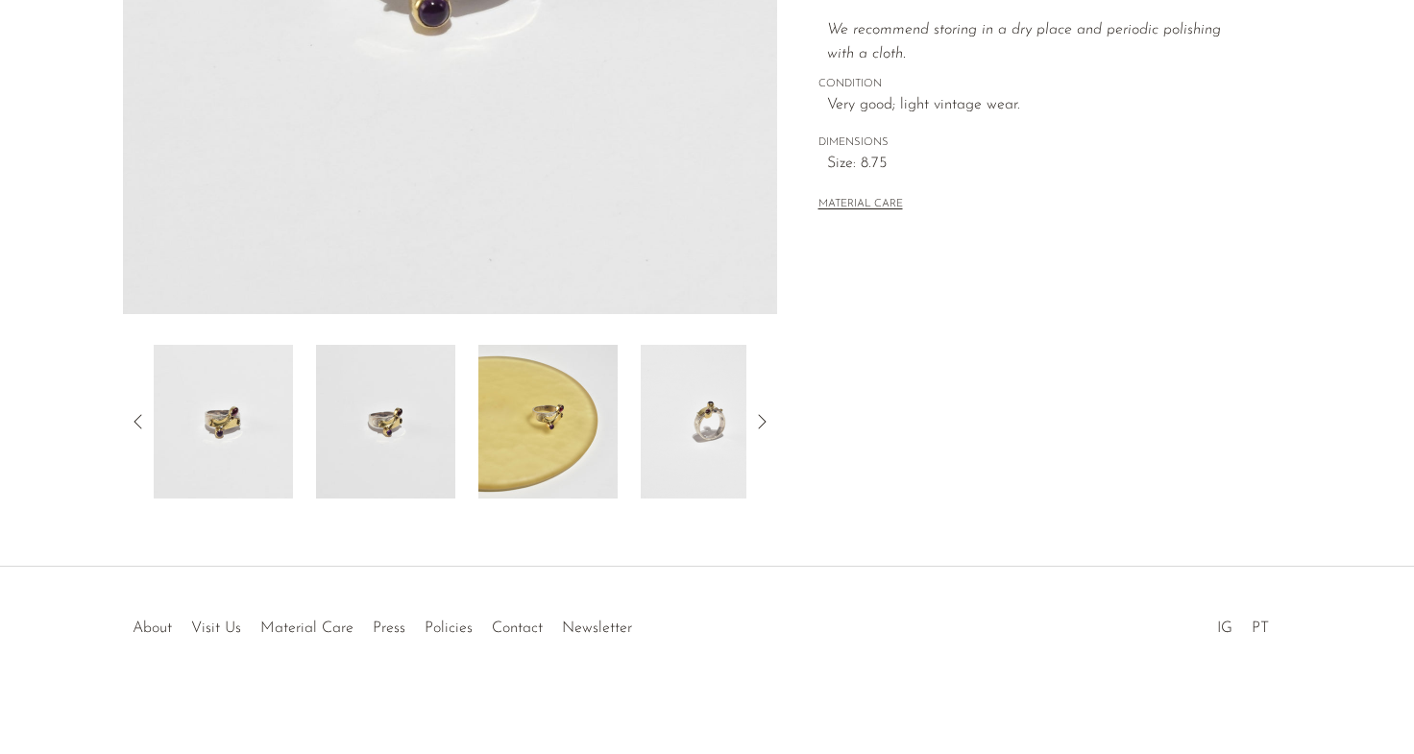
scroll to position [497, 0]
click at [573, 407] on img at bounding box center [547, 420] width 139 height 154
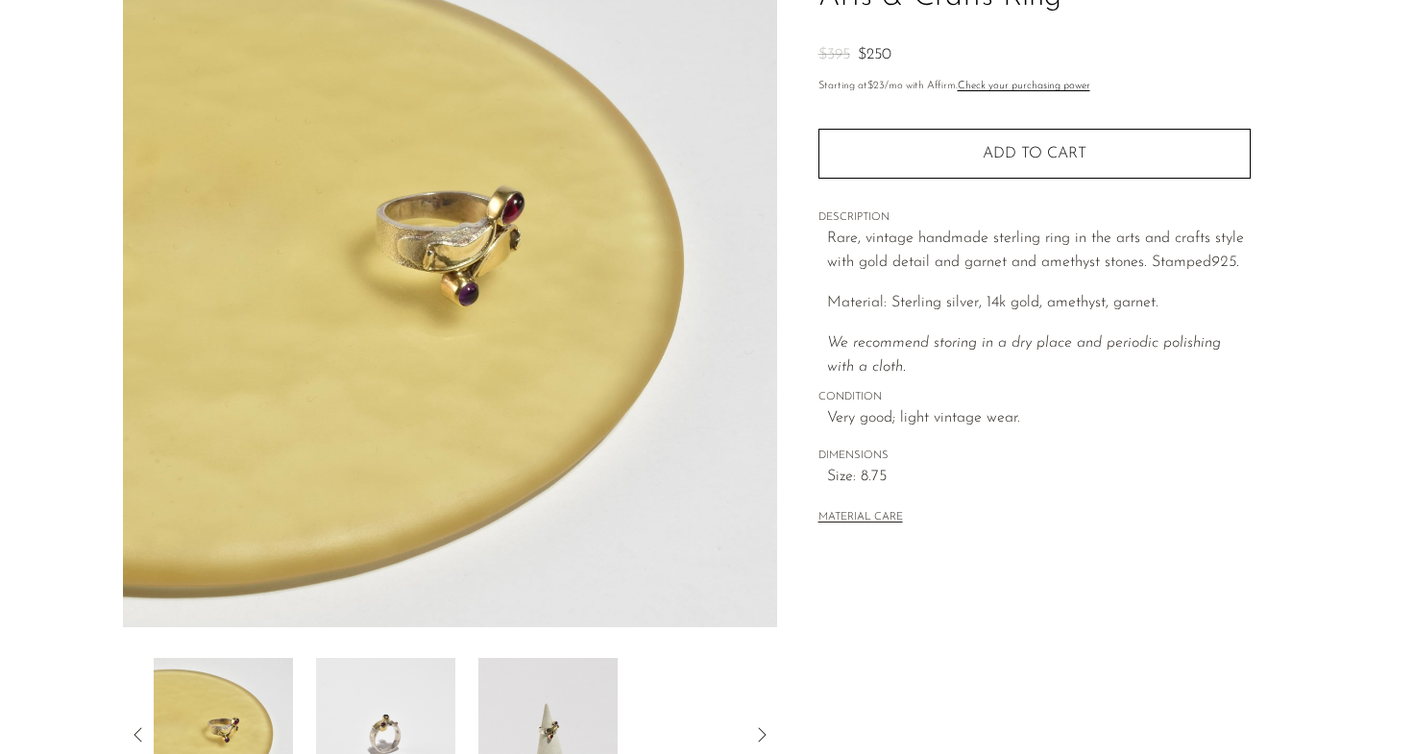
scroll to position [183, 0]
click at [247, 695] on img at bounding box center [223, 734] width 139 height 154
click at [329, 697] on img at bounding box center [385, 734] width 139 height 154
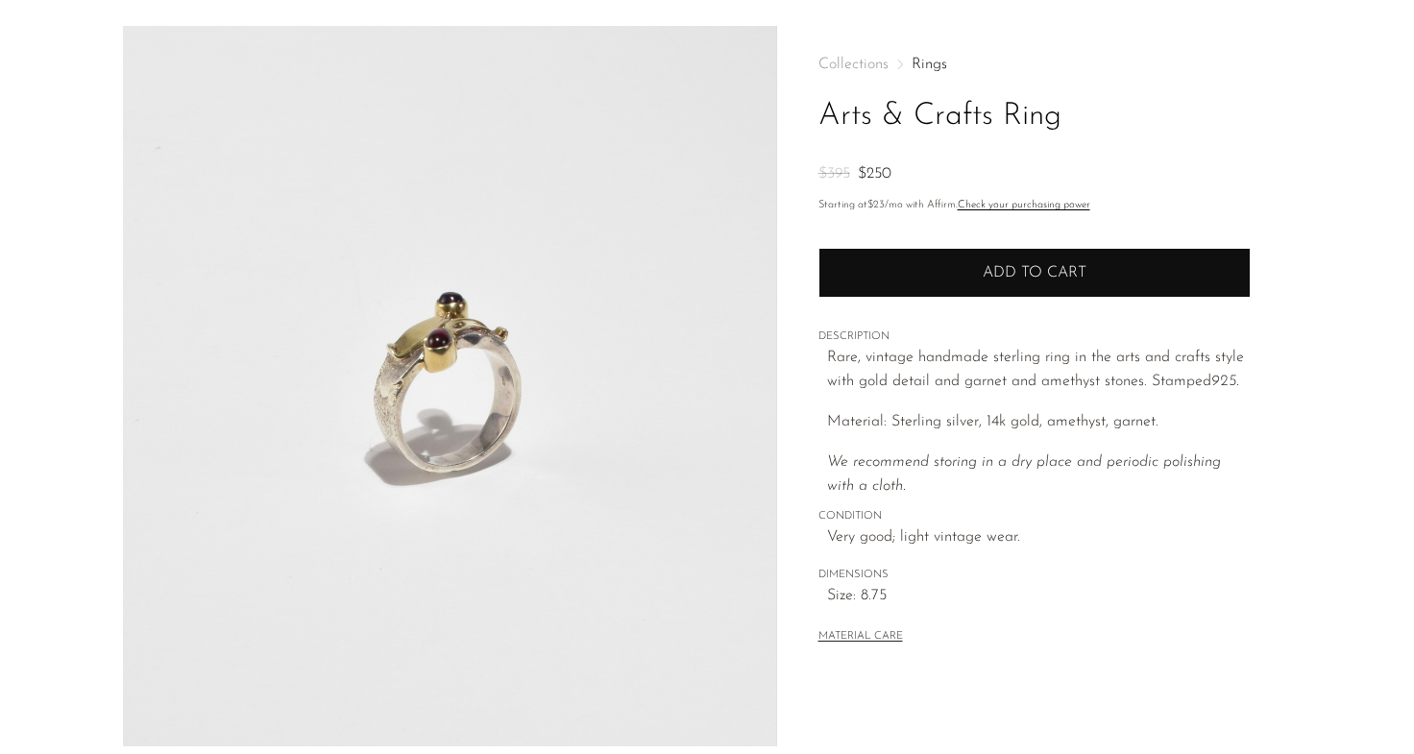
scroll to position [58, 0]
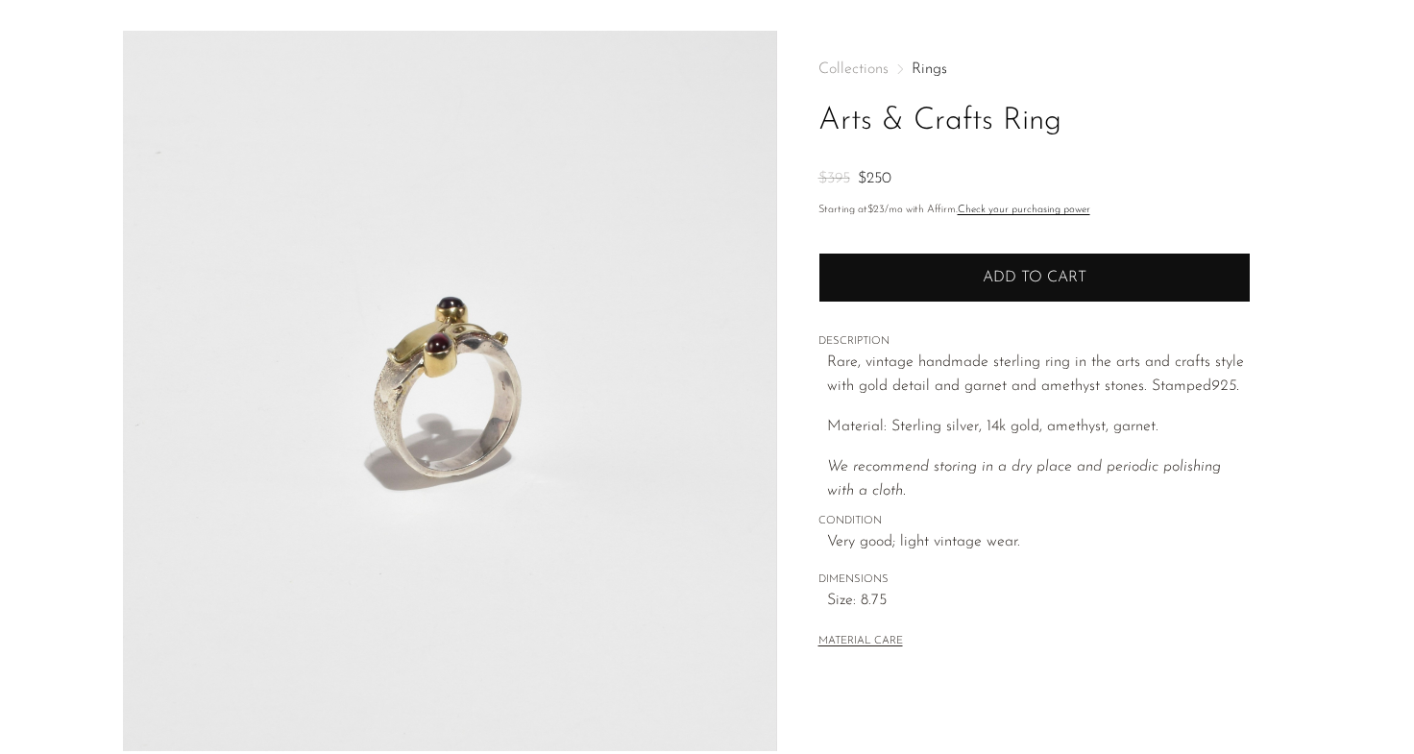
click at [843, 291] on button "Add to cart" at bounding box center [1034, 278] width 432 height 50
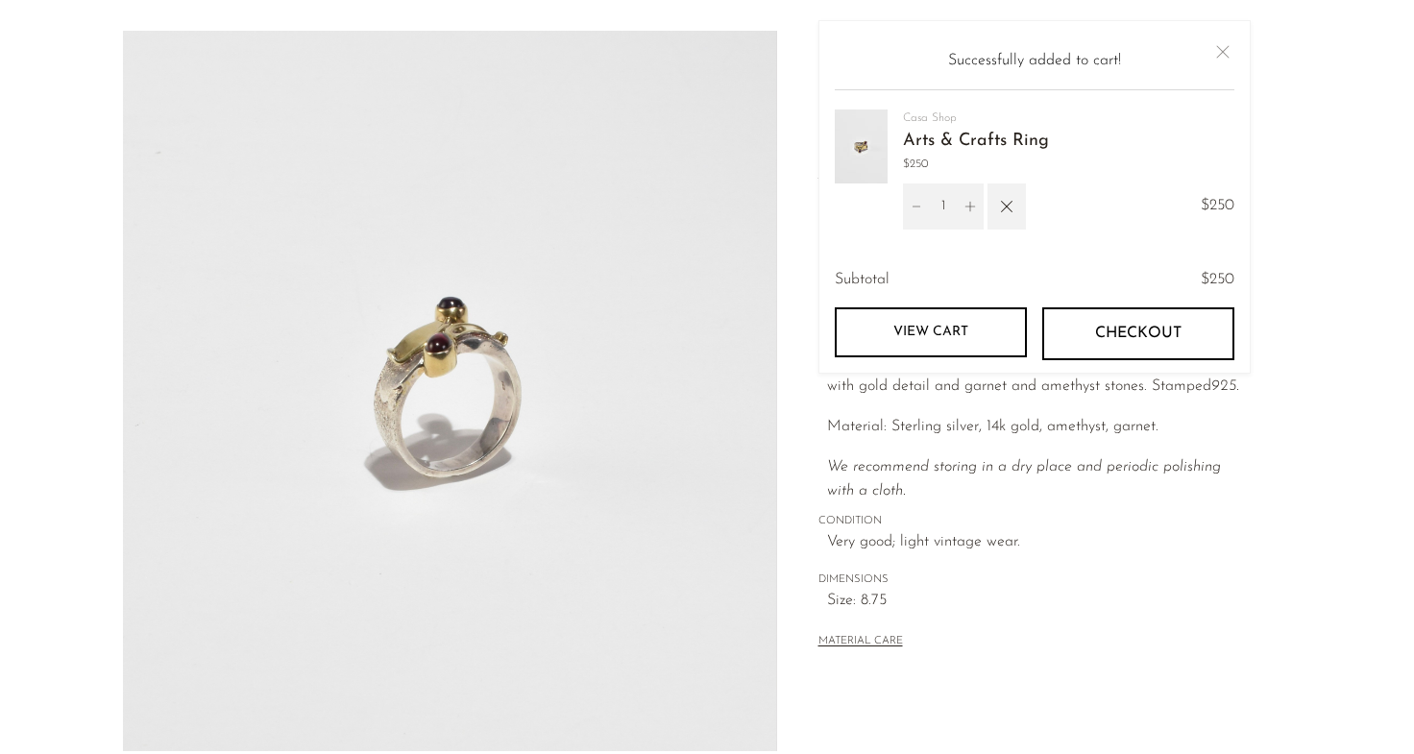
click at [1226, 50] on button "Close" at bounding box center [1222, 51] width 23 height 23
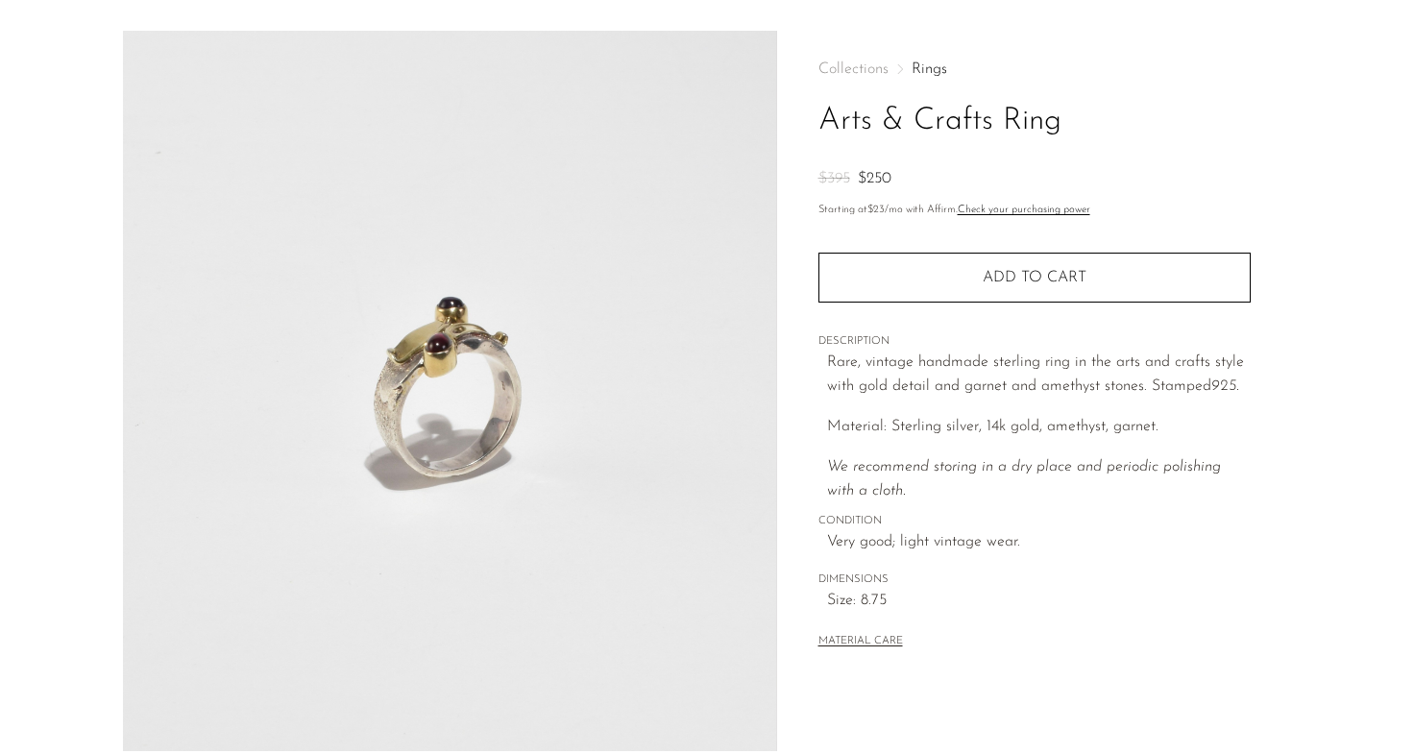
scroll to position [0, 0]
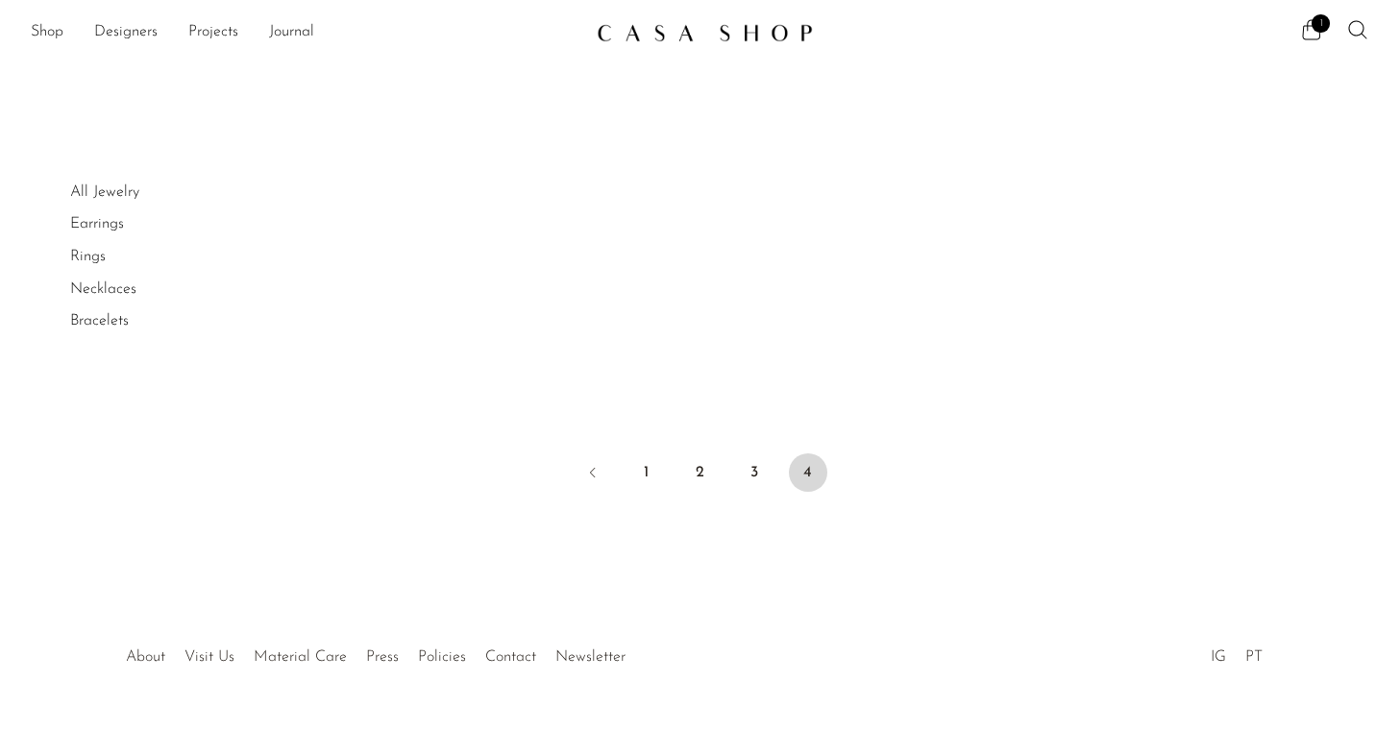
click at [814, 456] on span "4" at bounding box center [808, 472] width 38 height 38
click at [808, 469] on span "4" at bounding box center [808, 472] width 38 height 38
click at [102, 222] on link "Earrings" at bounding box center [97, 223] width 54 height 15
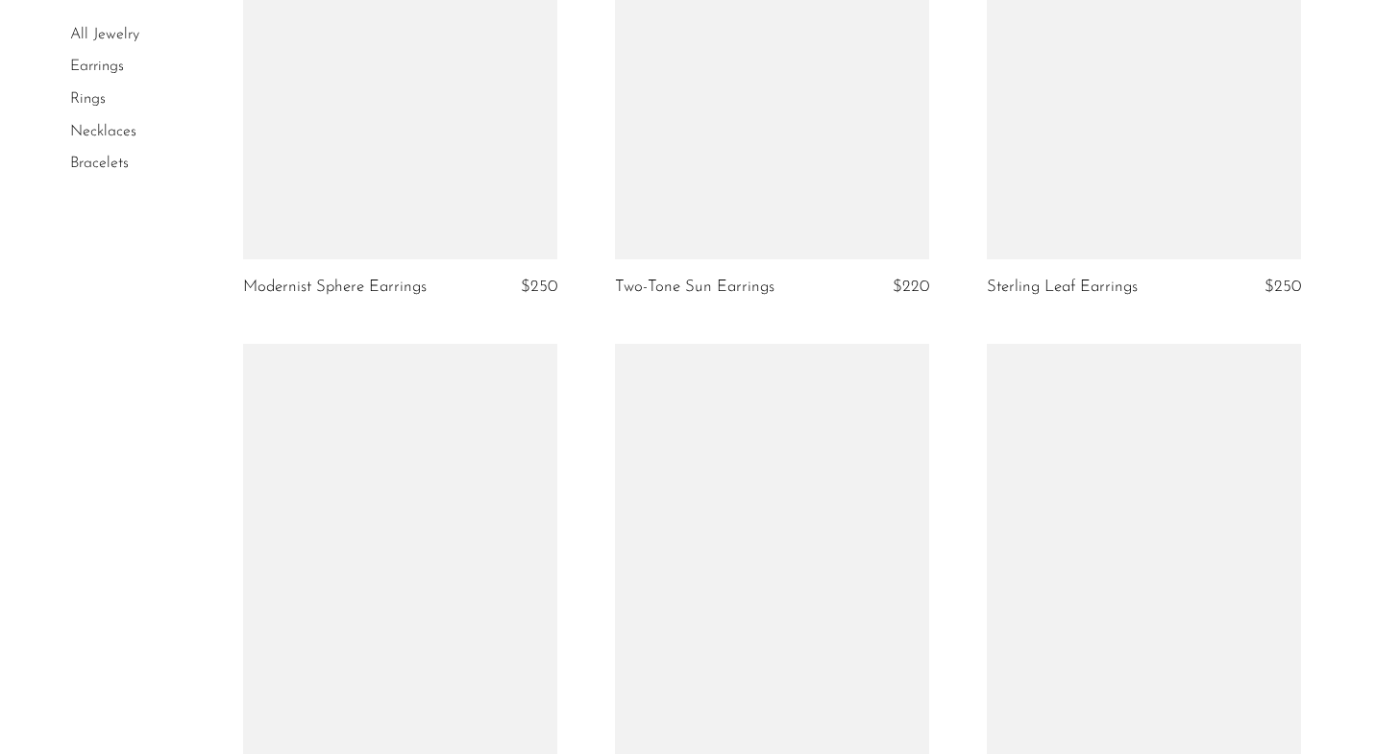
scroll to position [6221, 0]
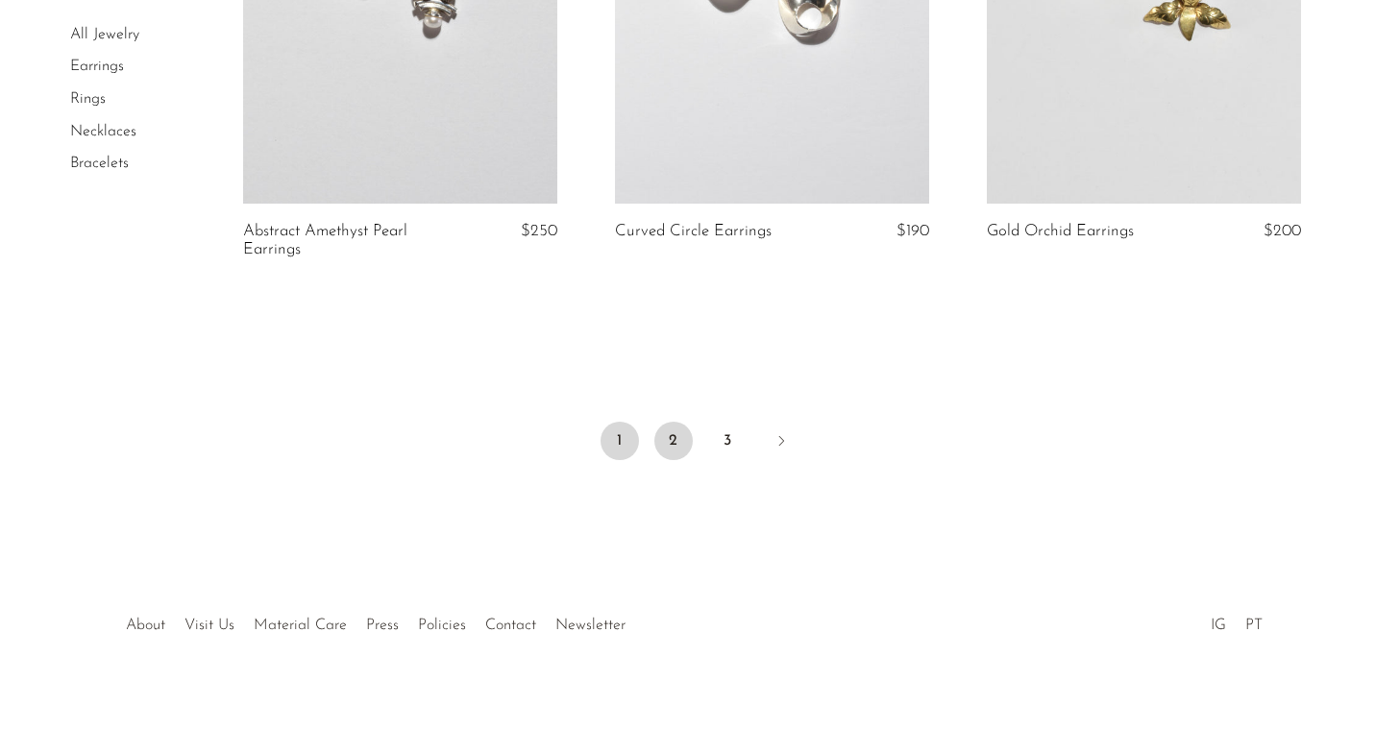
click at [673, 435] on link "2" at bounding box center [673, 441] width 38 height 38
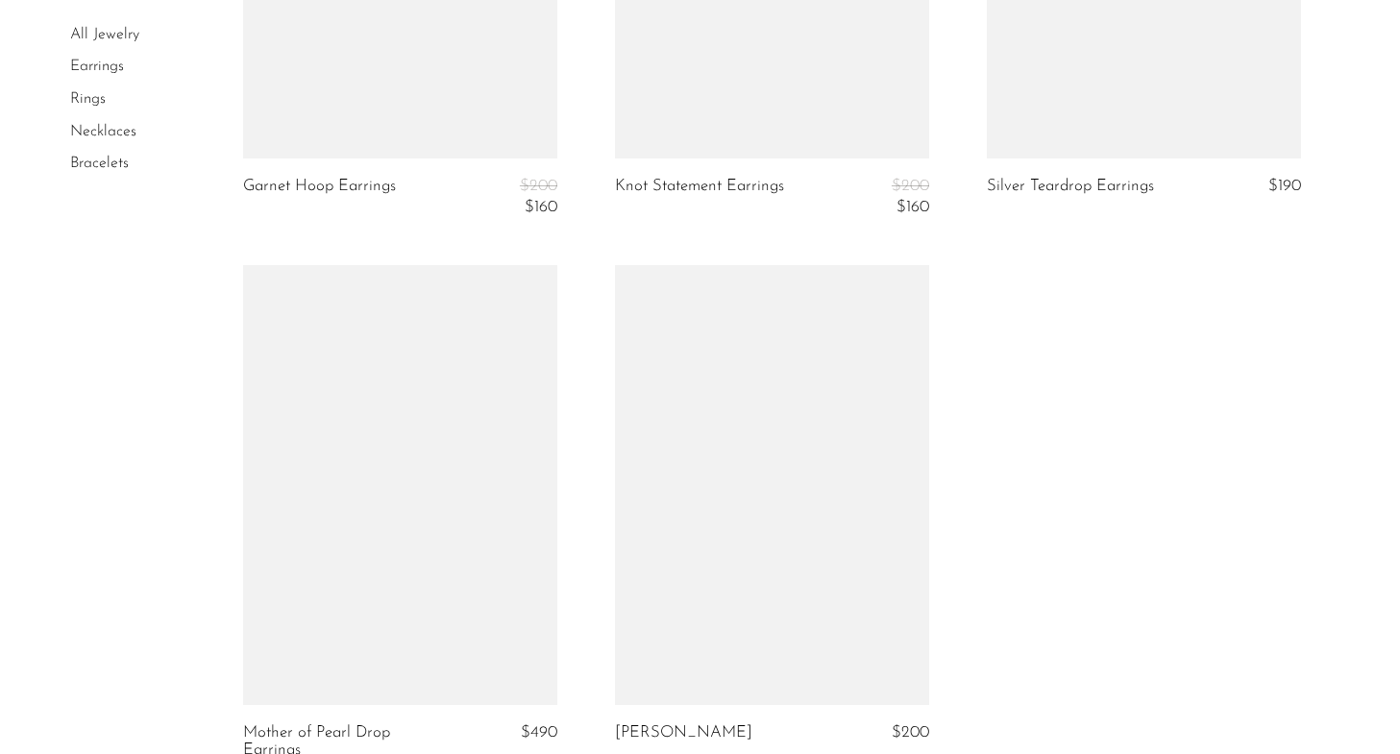
scroll to position [5834, 0]
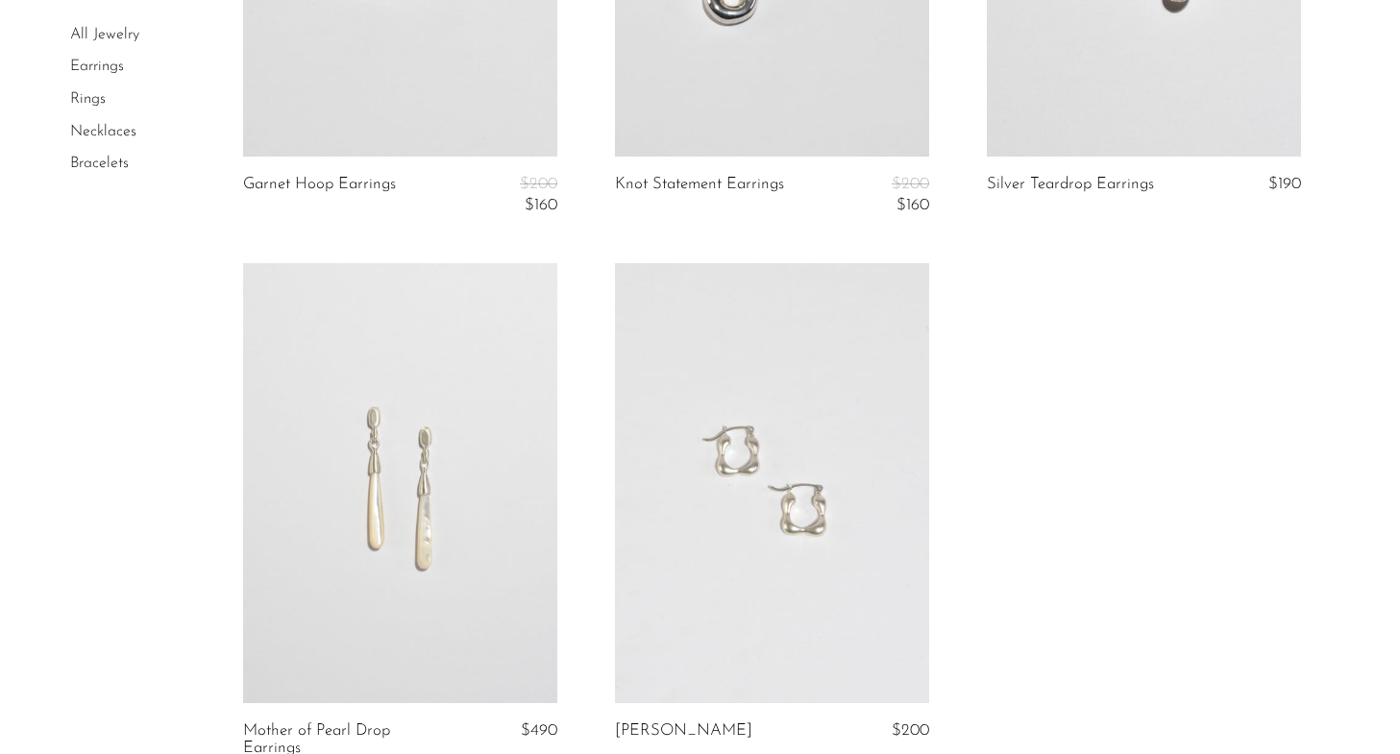
click at [866, 443] on link at bounding box center [772, 483] width 314 height 440
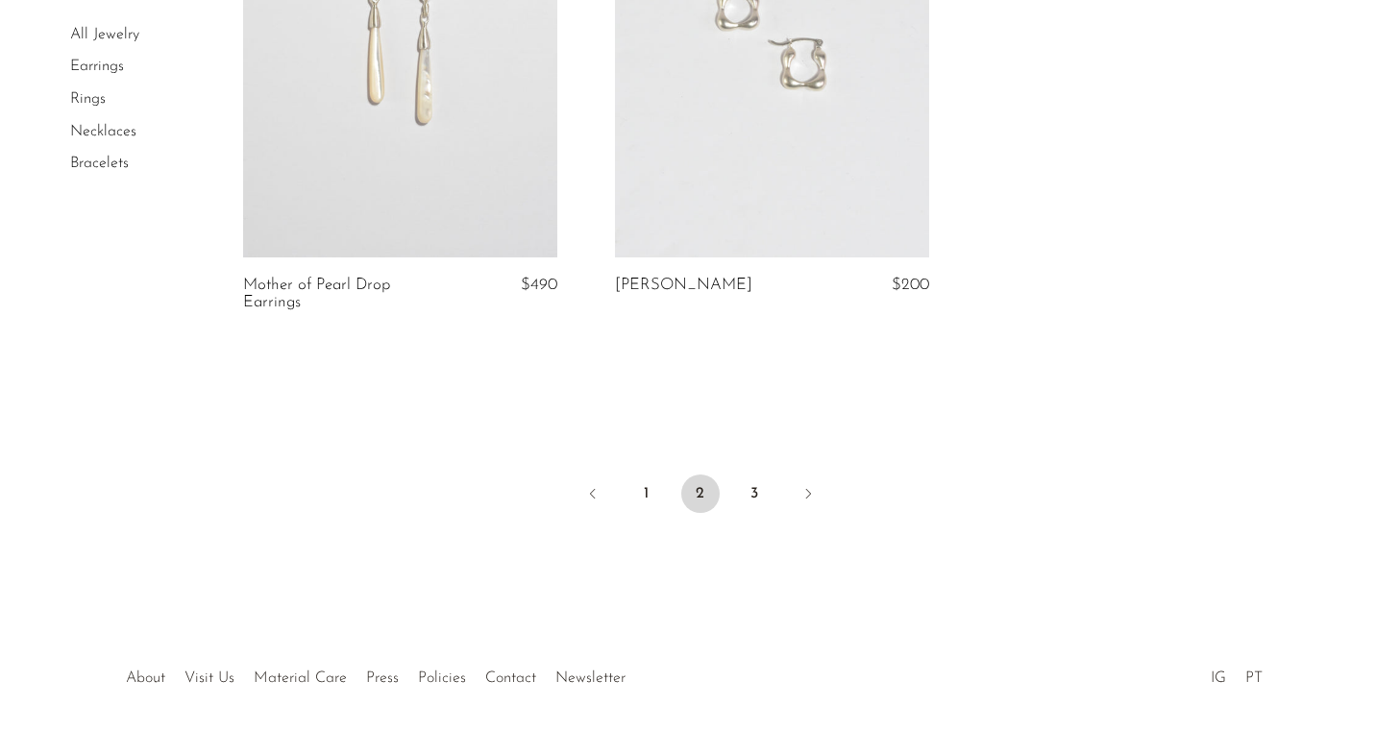
scroll to position [6280, 0]
click at [753, 491] on link "3" at bounding box center [754, 493] width 38 height 38
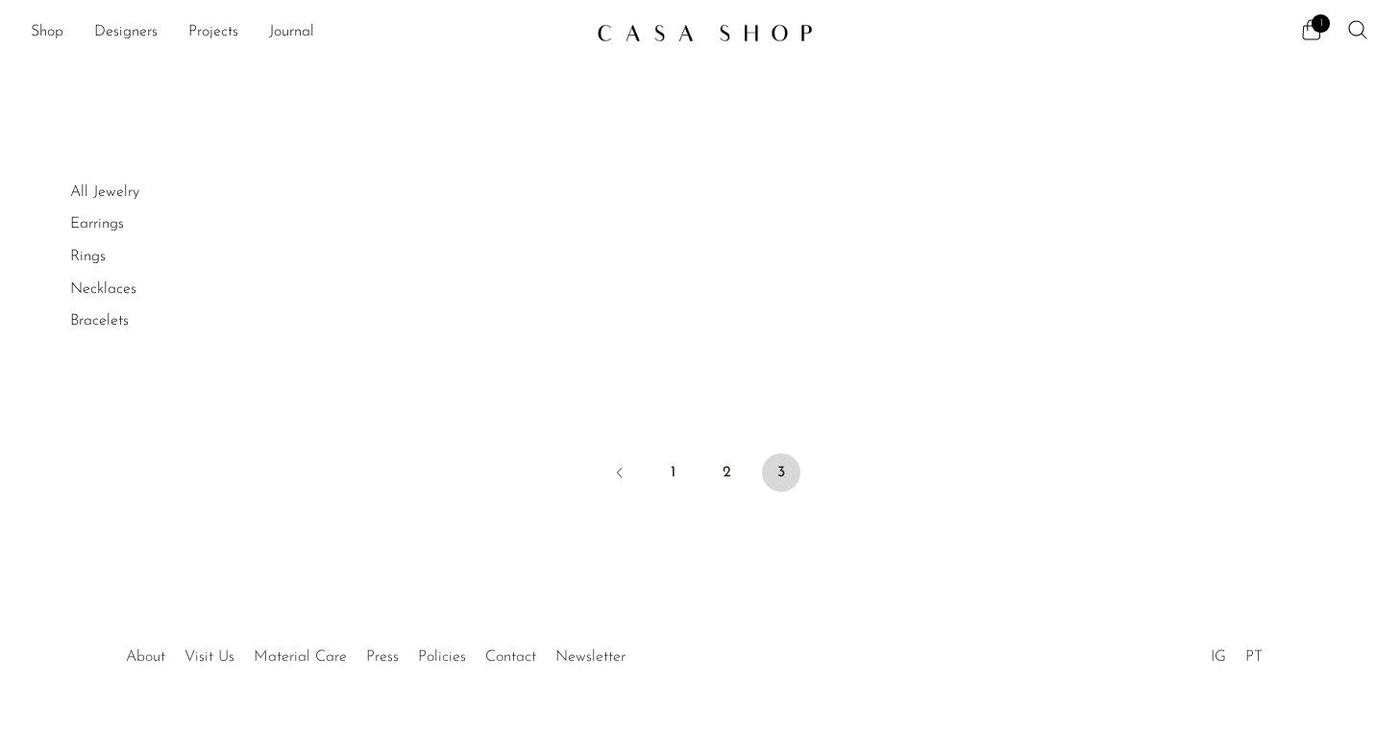
click at [96, 298] on li "Necklaces" at bounding box center [142, 290] width 144 height 33
click at [93, 293] on link "Necklaces" at bounding box center [103, 288] width 66 height 15
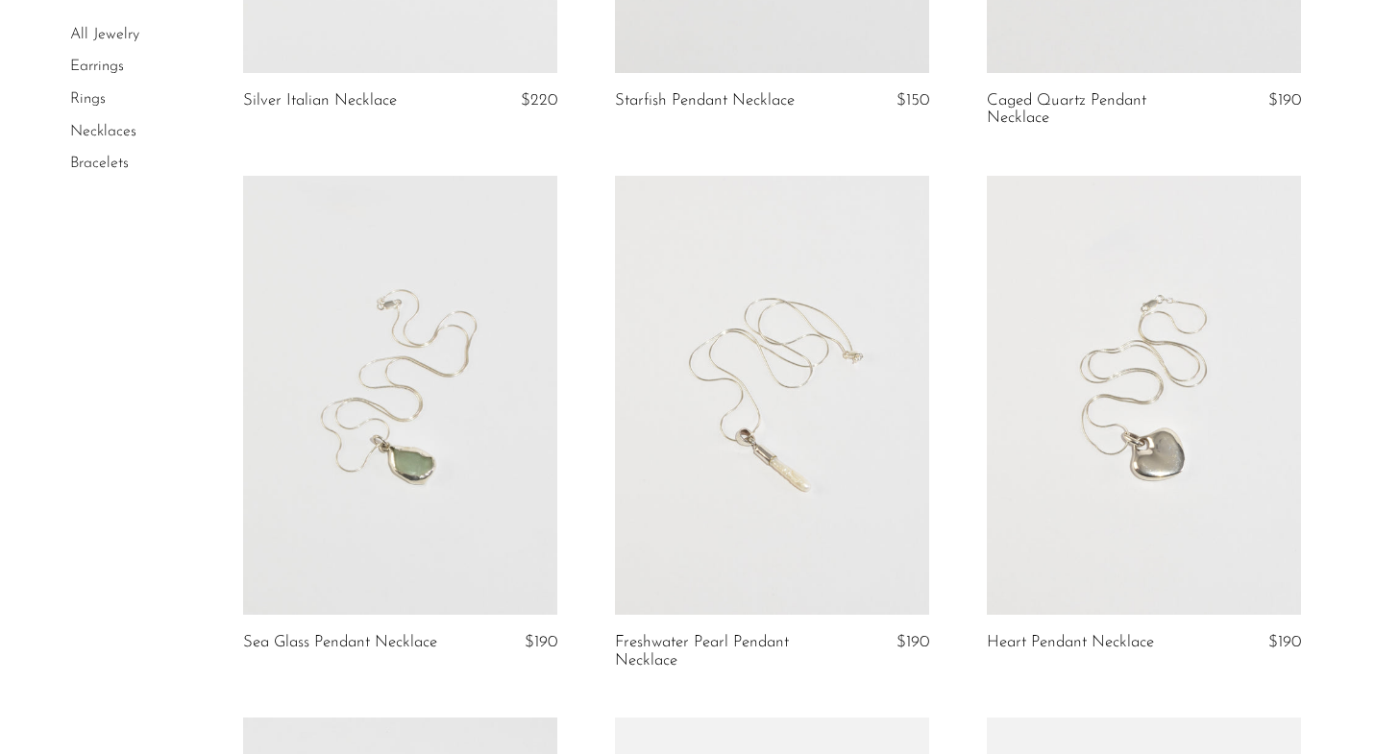
scroll to position [545, 0]
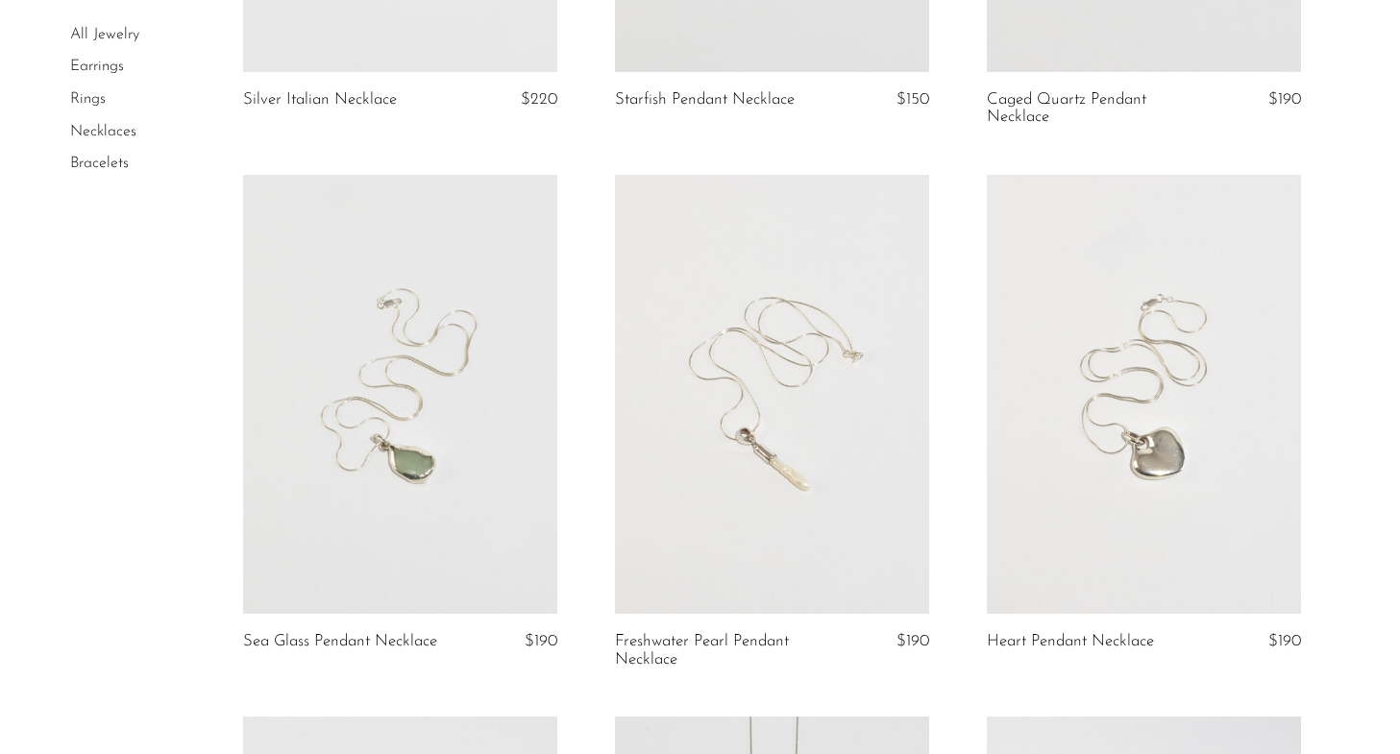
click at [440, 451] on link at bounding box center [400, 395] width 314 height 440
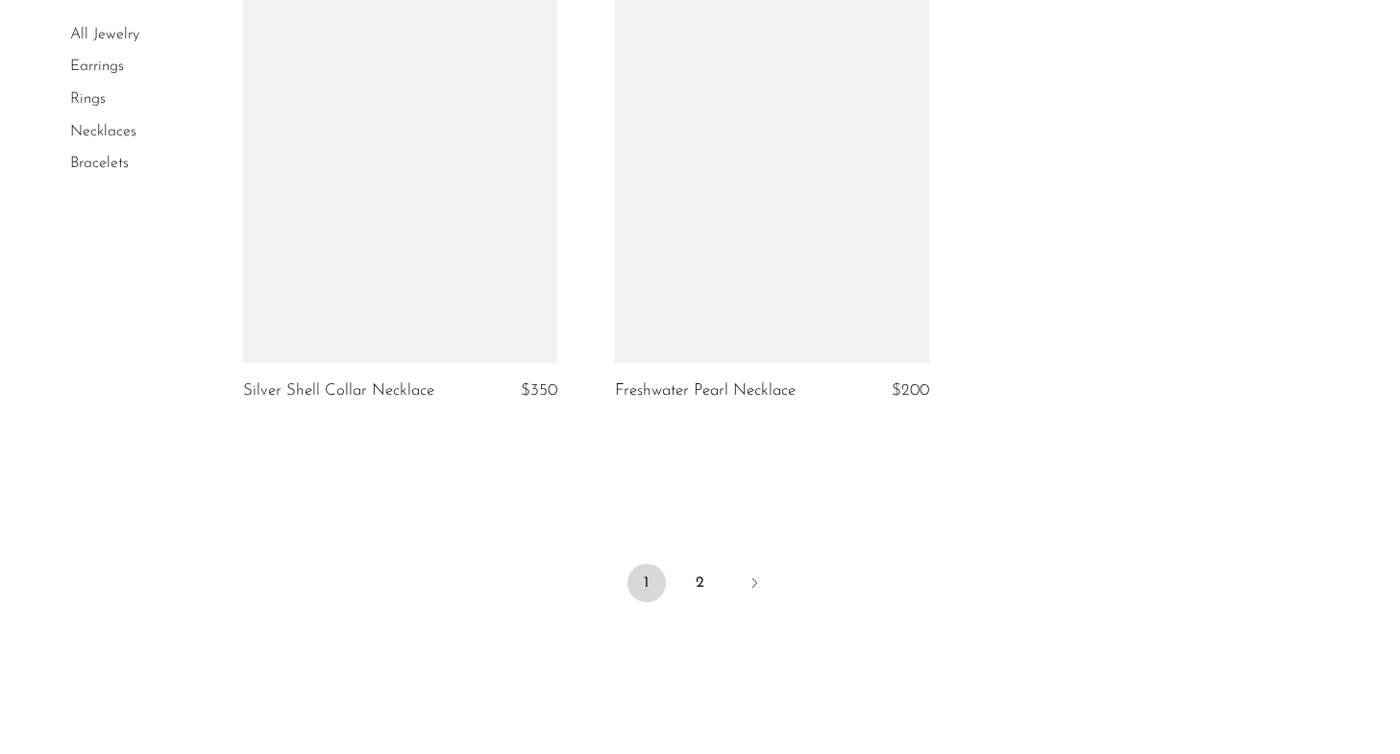
scroll to position [5659, 0]
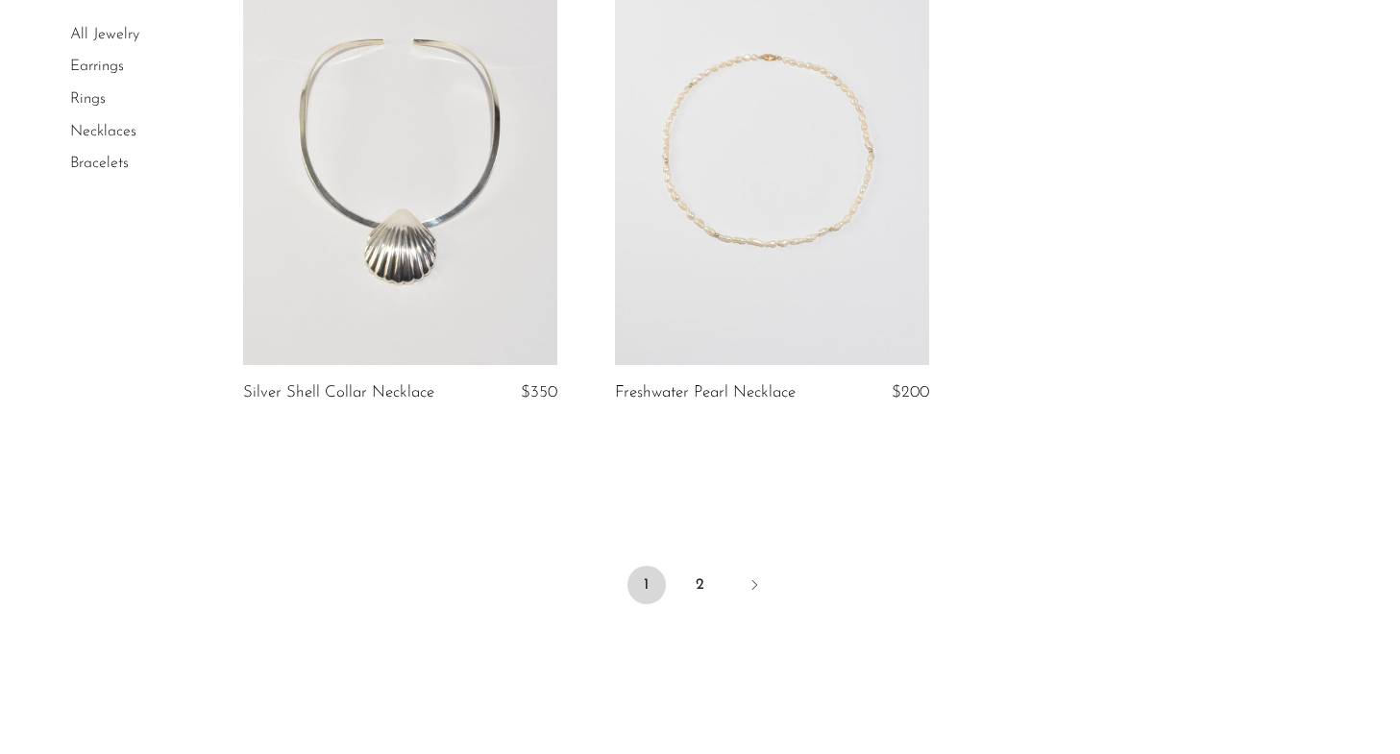
click at [716, 572] on li "2" at bounding box center [700, 587] width 38 height 42
click at [703, 593] on link "2" at bounding box center [700, 585] width 38 height 38
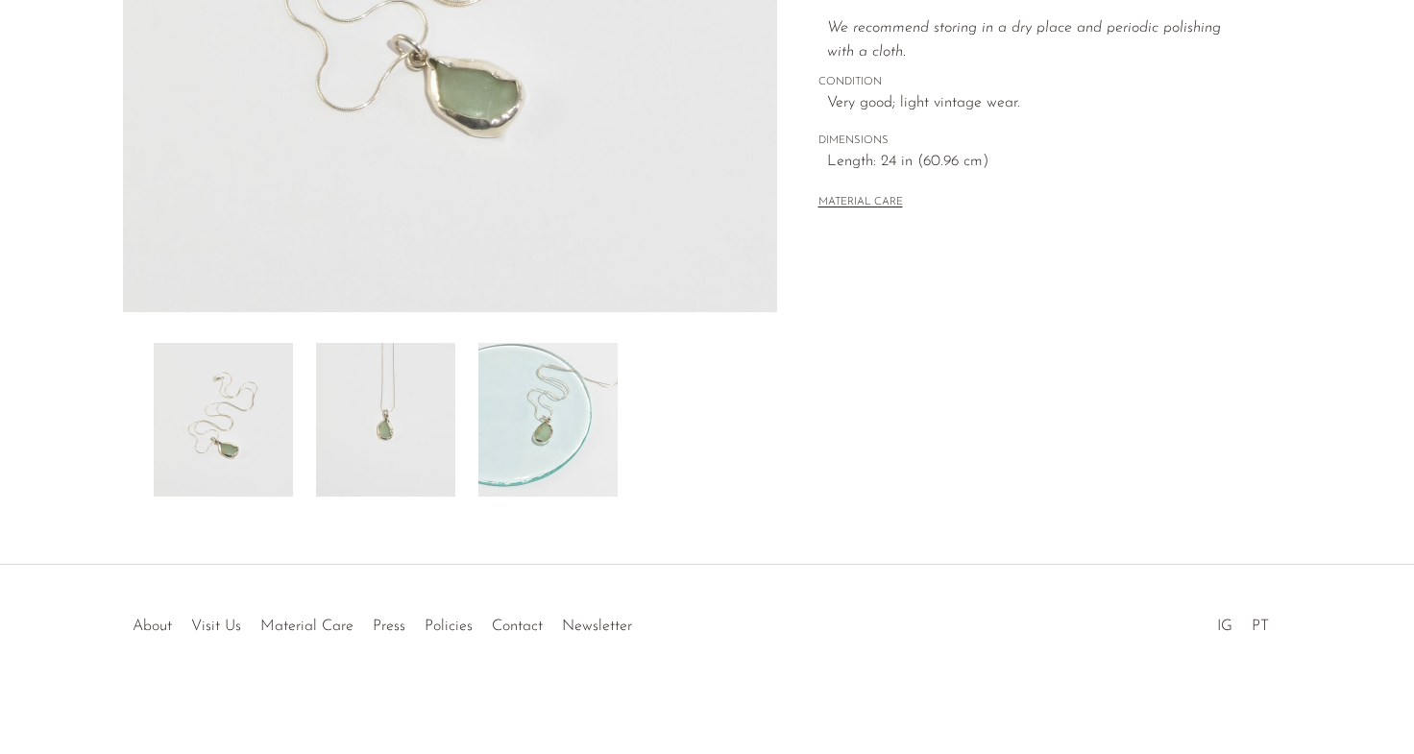
scroll to position [497, 0]
click at [381, 394] on img at bounding box center [385, 420] width 139 height 154
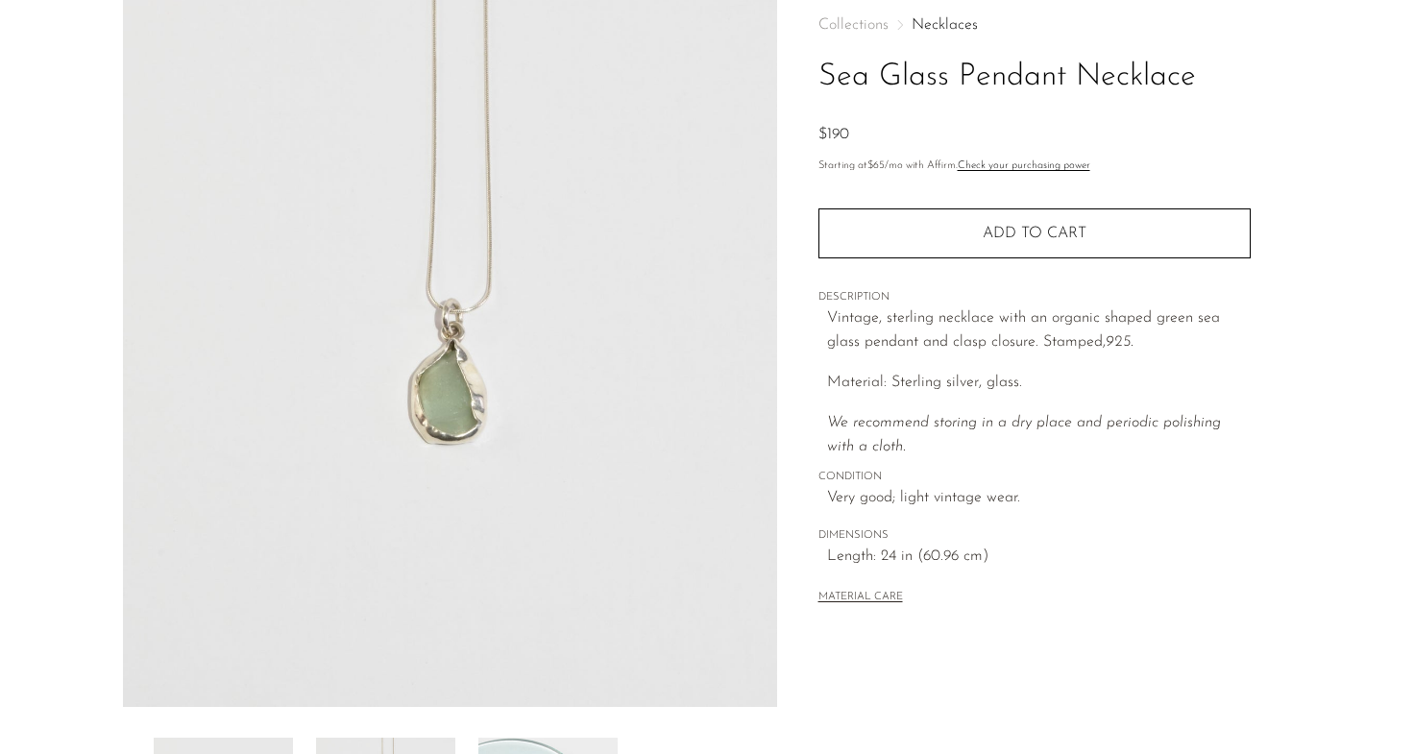
scroll to position [343, 0]
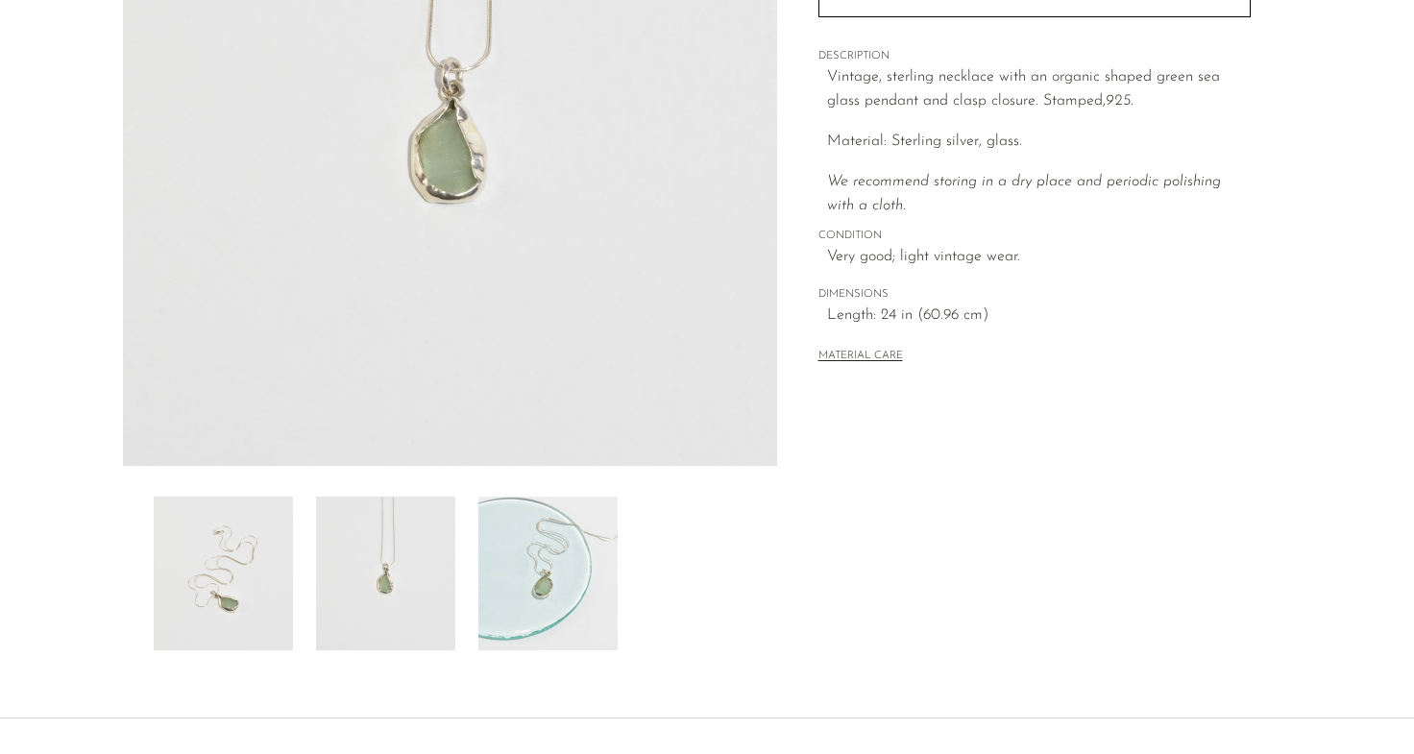
click at [250, 573] on img at bounding box center [223, 574] width 139 height 154
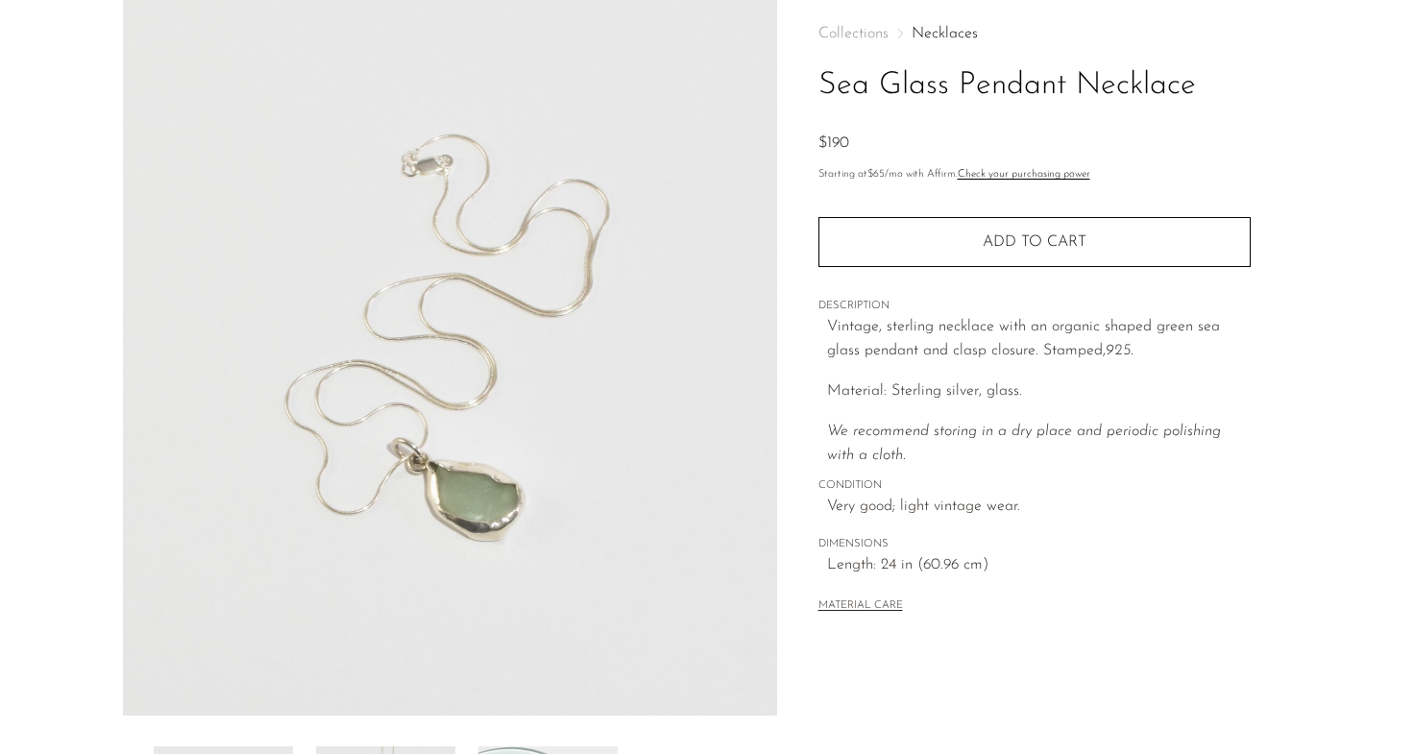
scroll to position [0, 0]
